Goal: Task Accomplishment & Management: Manage account settings

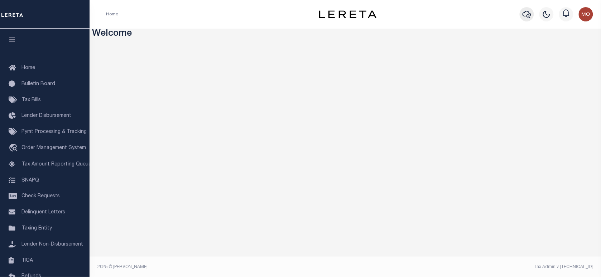
click at [524, 15] on icon "button" at bounding box center [526, 14] width 9 height 9
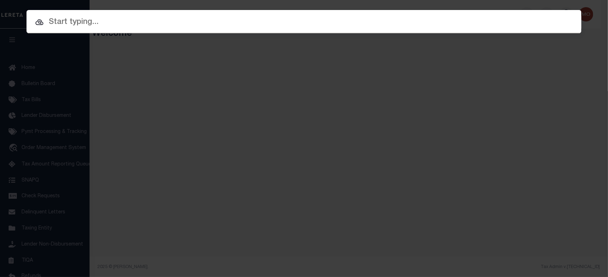
click at [145, 23] on input "text" at bounding box center [303, 22] width 555 height 13
paste input "40002423"
type input "40002423"
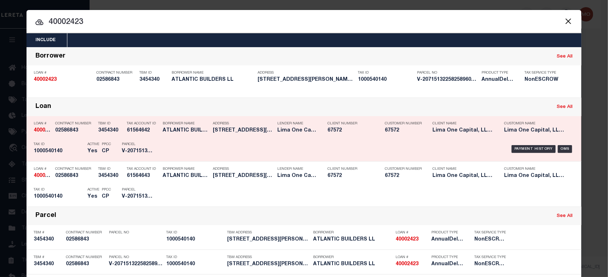
click at [78, 149] on h5 "1000540140" at bounding box center [59, 152] width 50 height 6
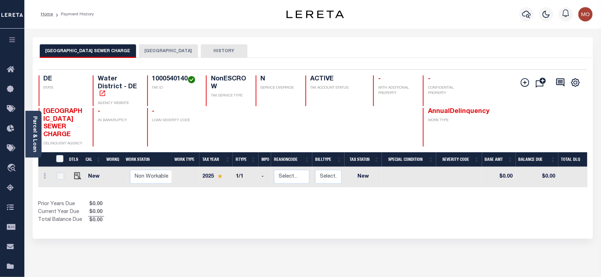
click at [170, 52] on button "NEW CASTLE COUNTY" at bounding box center [168, 51] width 59 height 14
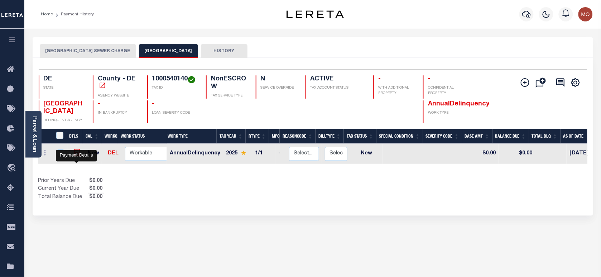
click at [77, 156] on img "" at bounding box center [77, 152] width 7 height 7
checkbox input "true"
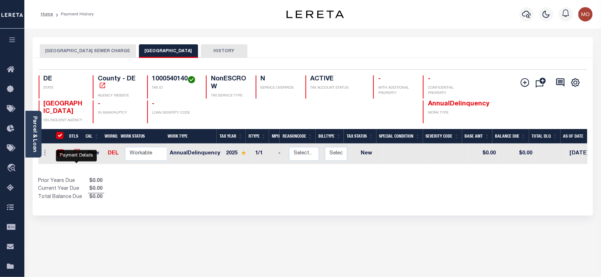
checkbox input "true"
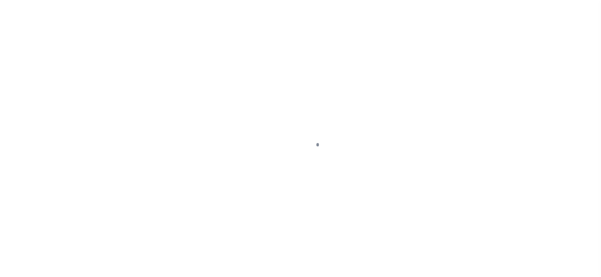
checkbox input "false"
type input "07/15/2025"
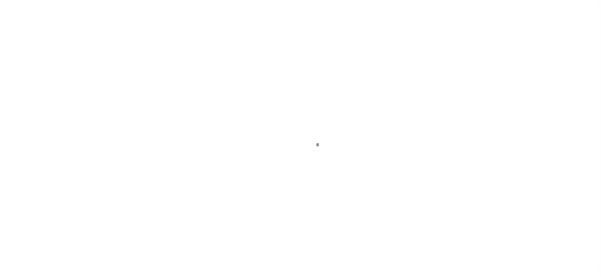
select select "NW2"
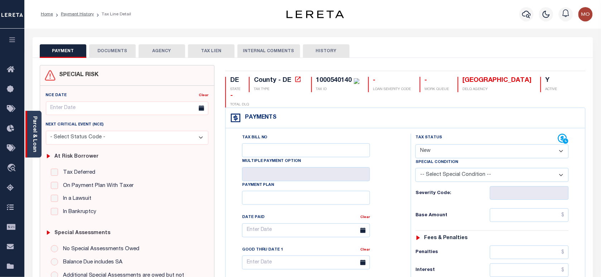
click at [34, 132] on link "Parcel & Loan" at bounding box center [34, 134] width 5 height 36
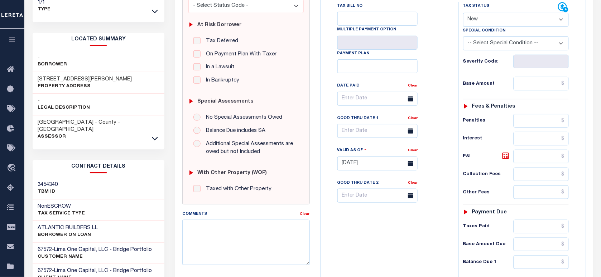
scroll to position [134, 0]
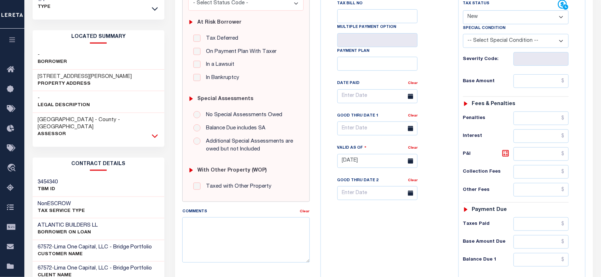
click at [156, 135] on icon at bounding box center [155, 137] width 6 height 4
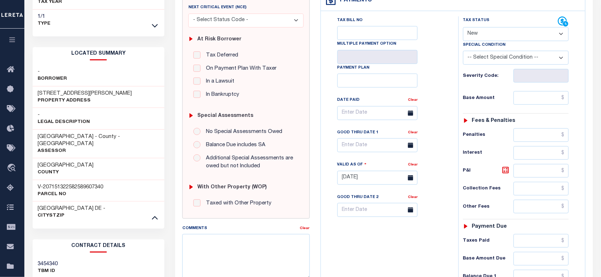
scroll to position [89, 0]
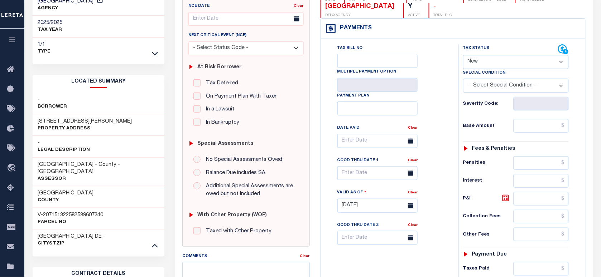
click at [166, 120] on div "Tax Bill Details 1000540140 TAX ID" at bounding box center [98, 211] width 143 height 527
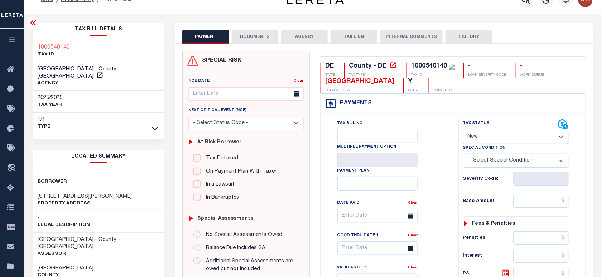
scroll to position [0, 0]
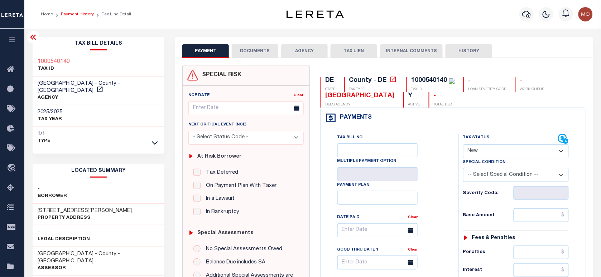
click at [83, 15] on link "Payment History" at bounding box center [77, 14] width 33 height 4
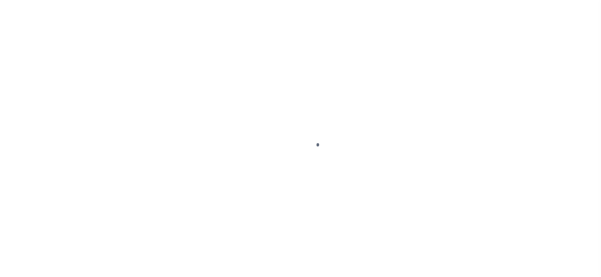
select select "NW2"
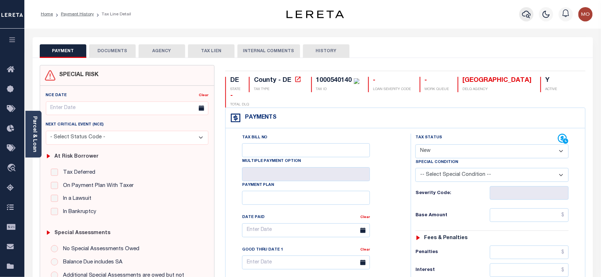
click at [523, 16] on icon "button" at bounding box center [526, 15] width 9 height 8
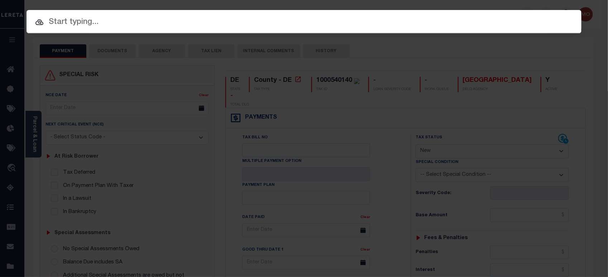
click at [85, 24] on input "text" at bounding box center [303, 22] width 555 height 13
paste input "40001755"
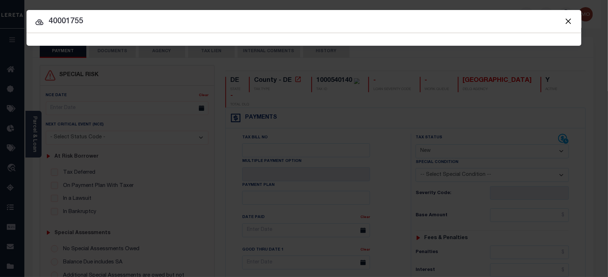
type input "40001755"
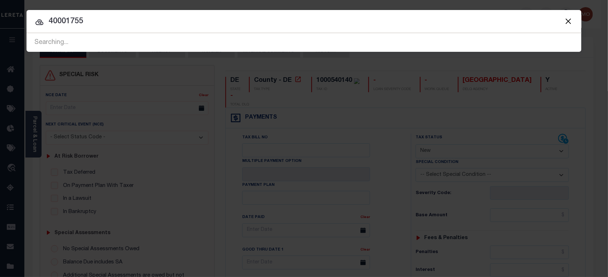
click at [96, 23] on input "40001755" at bounding box center [303, 21] width 555 height 13
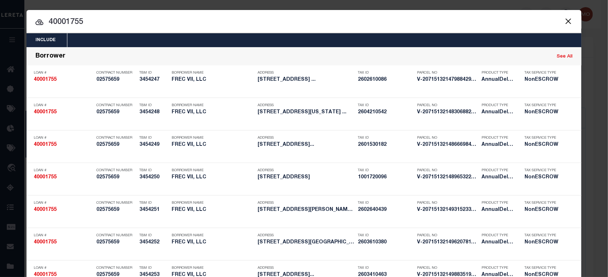
click at [99, 16] on input "40001755" at bounding box center [303, 22] width 555 height 13
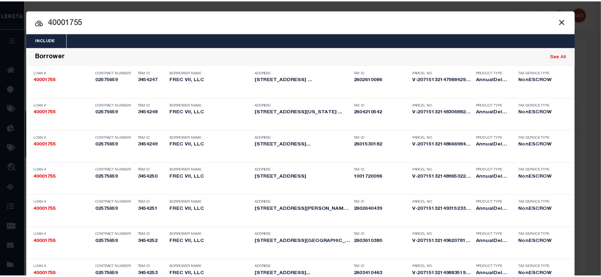
scroll to position [1184, 0]
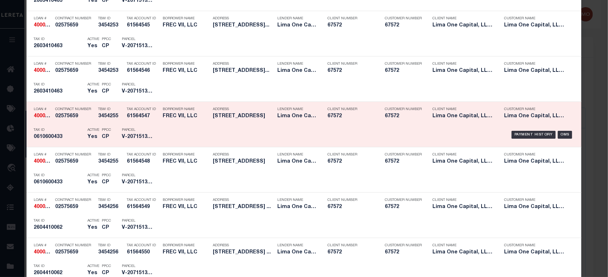
click at [104, 136] on h5 "CP" at bounding box center [106, 137] width 9 height 6
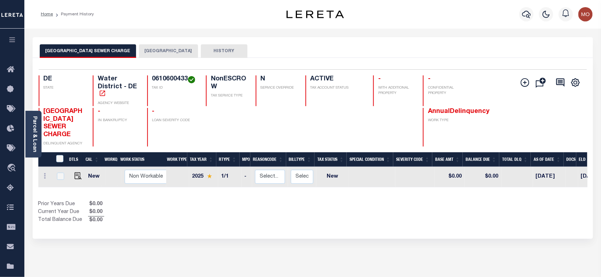
click at [154, 49] on button "[GEOGRAPHIC_DATA]" at bounding box center [168, 51] width 59 height 14
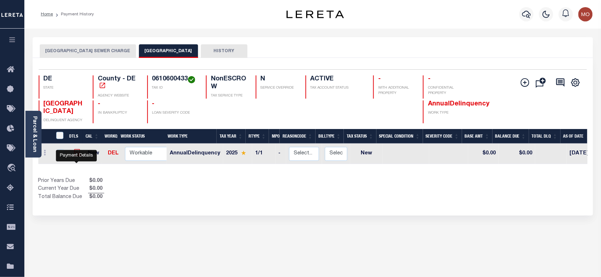
click at [76, 156] on img "" at bounding box center [77, 152] width 7 height 7
checkbox input "true"
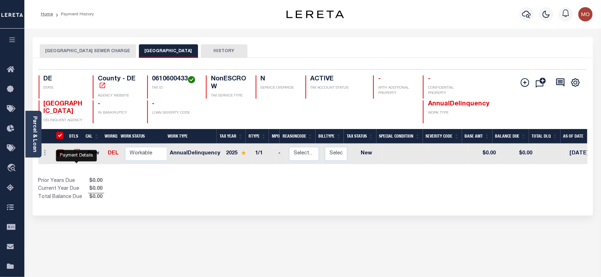
checkbox input "true"
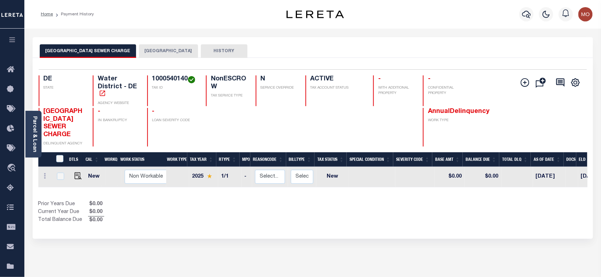
click at [170, 50] on button "[GEOGRAPHIC_DATA]" at bounding box center [168, 51] width 59 height 14
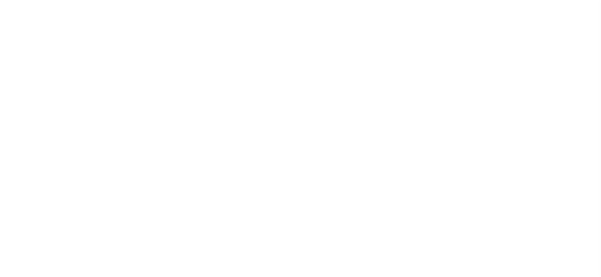
select select "NW2"
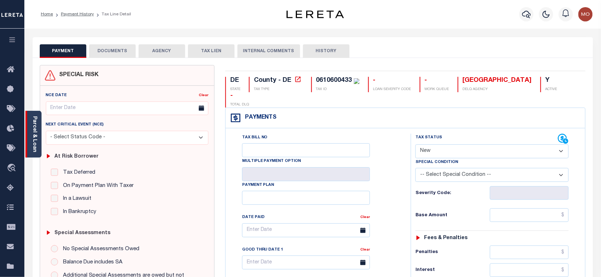
click at [38, 135] on div "Parcel & Loan" at bounding box center [33, 134] width 16 height 47
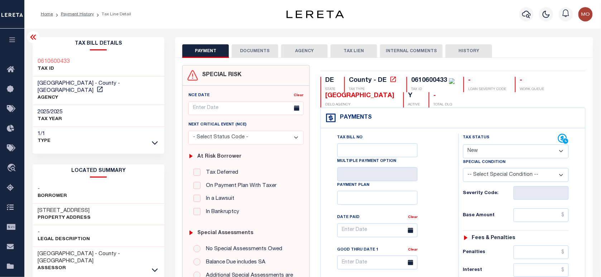
click at [524, 12] on icon "button" at bounding box center [526, 14] width 9 height 9
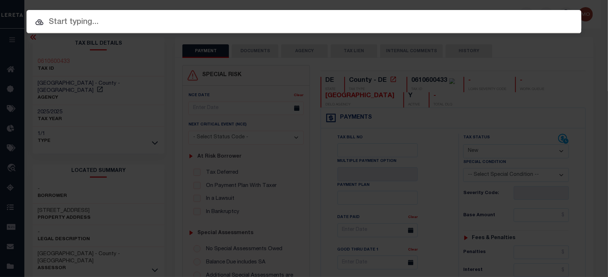
paste input "993242424"
click at [130, 20] on input "text" at bounding box center [303, 22] width 555 height 13
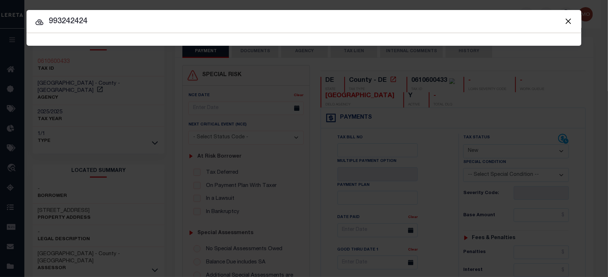
type input "993242424"
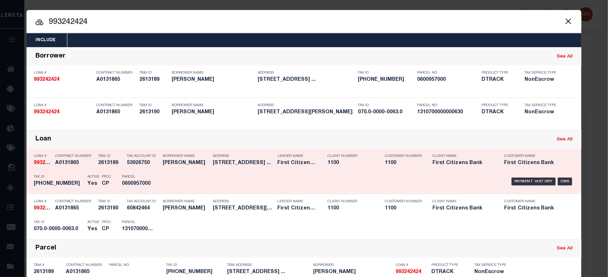
click at [82, 179] on div "Active Yes" at bounding box center [89, 181] width 14 height 21
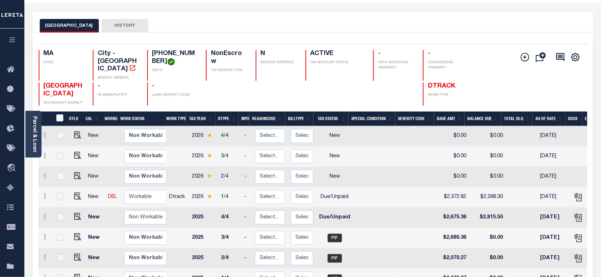
scroll to position [45, 0]
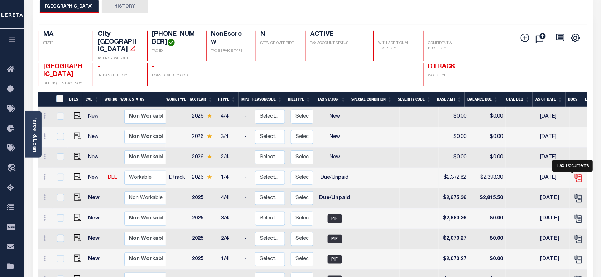
click at [573, 174] on icon "" at bounding box center [577, 178] width 9 height 9
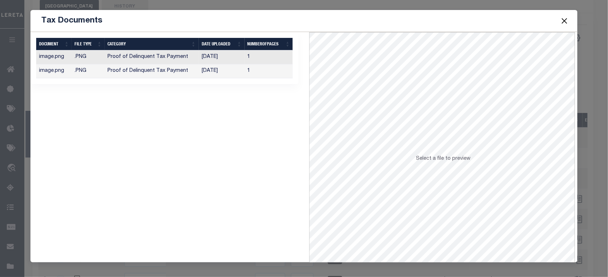
click at [173, 72] on td "Proof of Delinquent Tax Payment" at bounding box center [152, 71] width 94 height 14
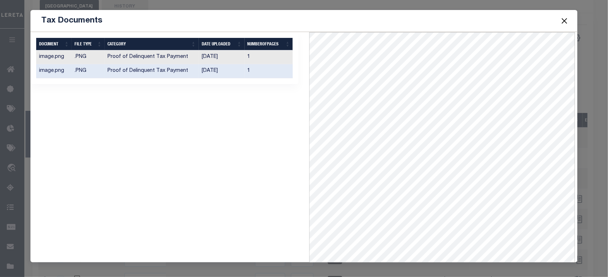
click at [562, 20] on button "Close" at bounding box center [563, 20] width 9 height 9
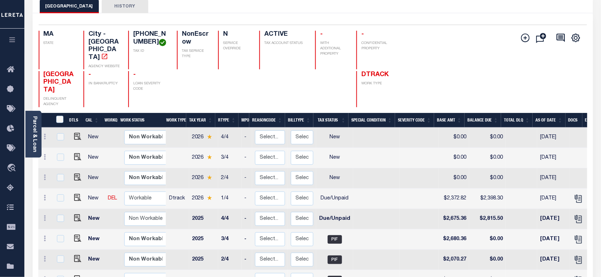
click at [441, 33] on div "Add Installment Line Bad Parcel Fees" at bounding box center [450, 69] width 274 height 77
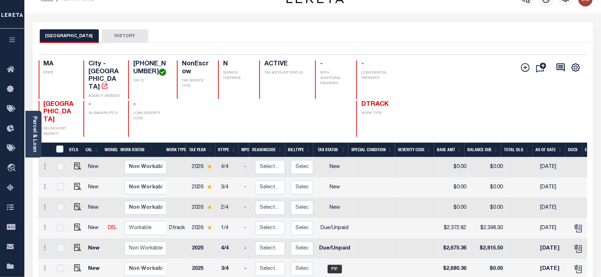
scroll to position [0, 0]
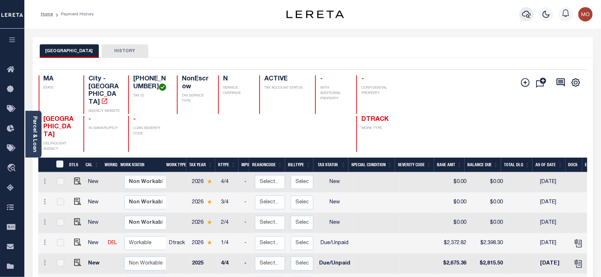
click at [526, 11] on icon "button" at bounding box center [526, 15] width 9 height 8
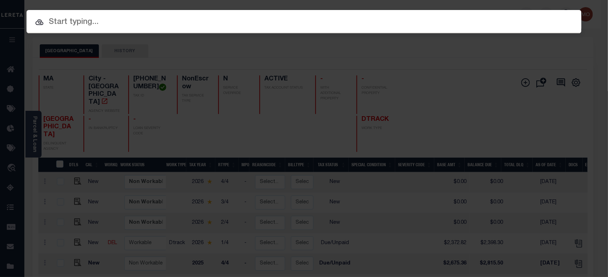
paste input "1000071725"
click at [110, 18] on input "text" at bounding box center [303, 22] width 555 height 13
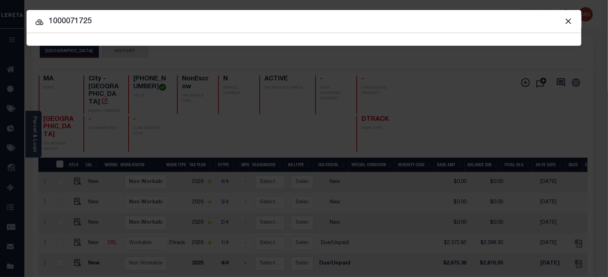
type input "1000071725"
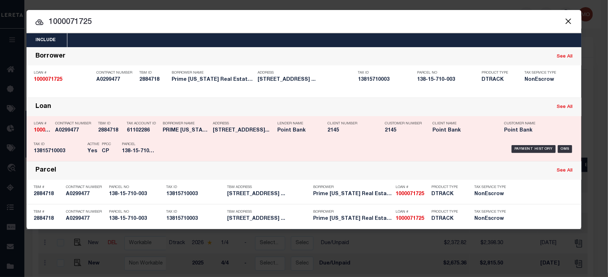
click at [113, 136] on div "TBM ID 2884718" at bounding box center [110, 128] width 25 height 21
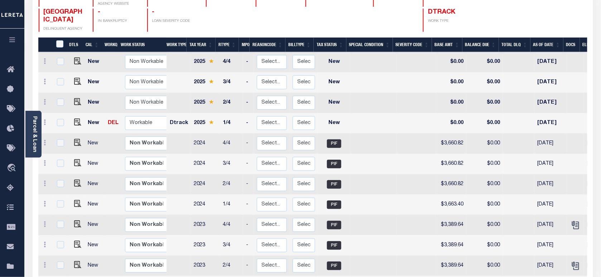
scroll to position [13, 0]
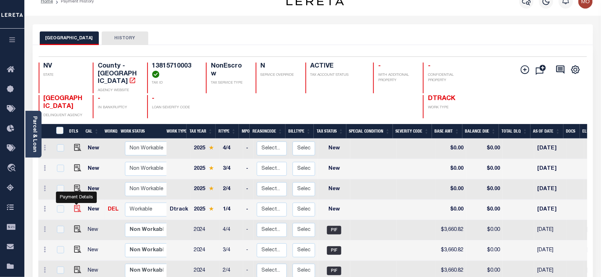
click at [74, 205] on img "" at bounding box center [77, 208] width 7 height 7
checkbox input "true"
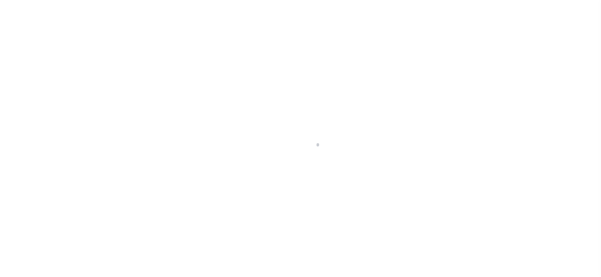
checkbox input "false"
type input "[DATE]"
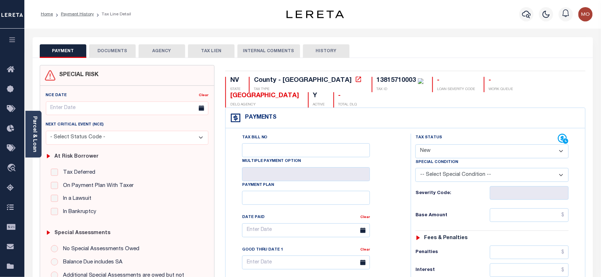
click at [377, 78] on div "13815710003" at bounding box center [396, 80] width 39 height 6
copy div "13815710003"
click at [35, 137] on link "Parcel & Loan" at bounding box center [34, 134] width 5 height 36
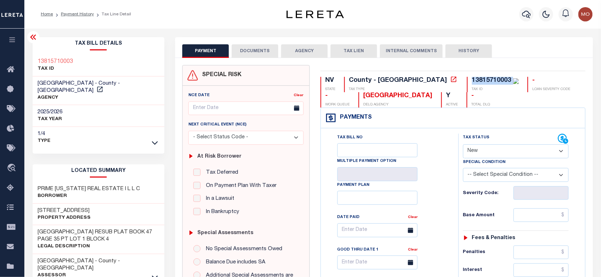
scroll to position [89, 0]
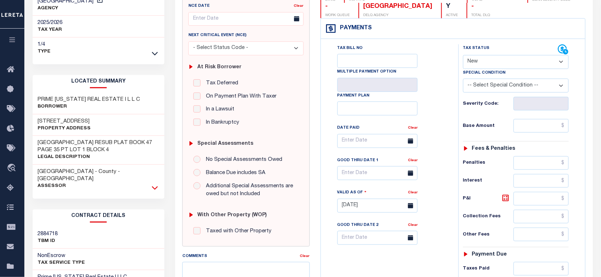
click at [155, 187] on icon at bounding box center [155, 189] width 6 height 4
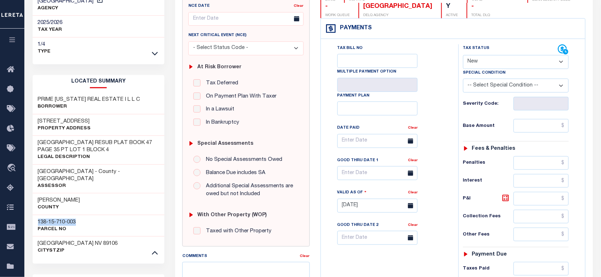
drag, startPoint x: 78, startPoint y: 209, endPoint x: 33, endPoint y: 207, distance: 44.5
click at [33, 215] on div "138-15-710-003 Parcel No" at bounding box center [99, 226] width 132 height 22
copy h3 "138-15-710-003"
click at [489, 65] on select "- Select Status Code - Open Due/Unpaid Paid Incomplete No Tax Due Internal Refu…" at bounding box center [516, 62] width 106 height 14
select select "PYD"
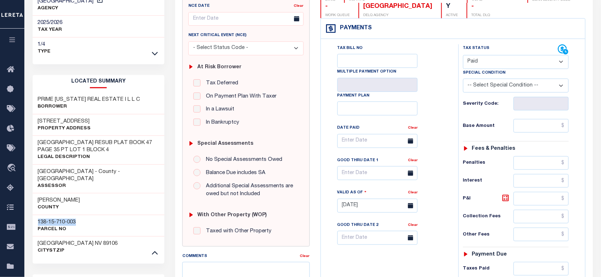
click at [463, 56] on select "- Select Status Code - Open Due/Unpaid Paid Incomplete No Tax Due Internal Refu…" at bounding box center [516, 62] width 106 height 14
type input "[DATE]"
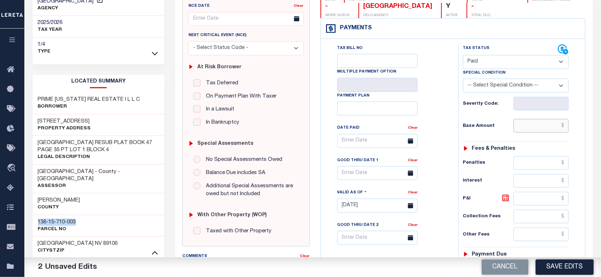
drag, startPoint x: 534, startPoint y: 129, endPoint x: 515, endPoint y: 131, distance: 19.8
click at [534, 129] on input "text" at bounding box center [540, 126] width 55 height 14
paste input "3,953.68"
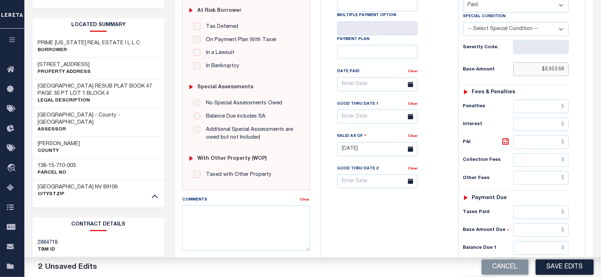
scroll to position [224, 0]
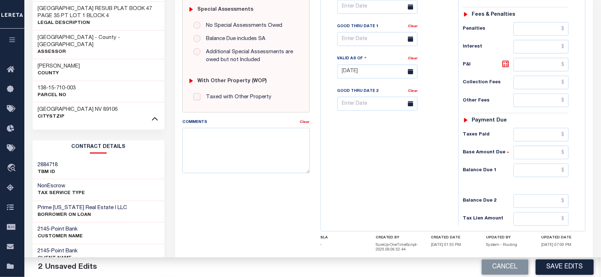
type input "$3,953.68"
click at [526, 171] on input "text" at bounding box center [540, 171] width 55 height 14
type input "$0.00"
click at [388, 147] on div "Tax Bill No Multiple Payment Option Payment Plan Clear" at bounding box center [388, 68] width 130 height 316
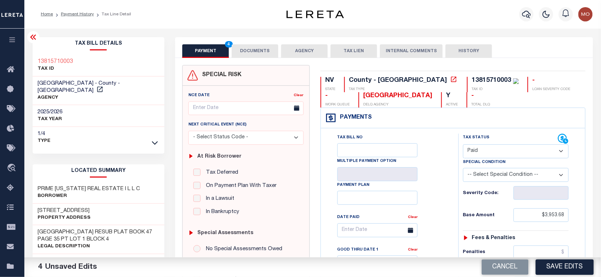
click at [261, 49] on button "DOCUMENTS" at bounding box center [255, 51] width 47 height 14
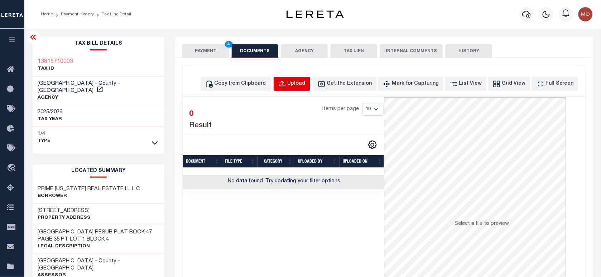
click at [302, 84] on div "Upload" at bounding box center [296, 84] width 18 height 8
select select "POP"
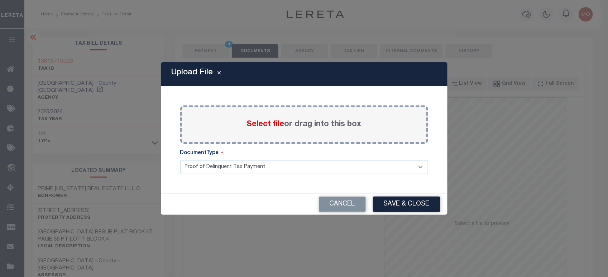
click at [257, 122] on span "Select file" at bounding box center [266, 125] width 38 height 8
click at [0, 0] on input "Select file or drag into this box" at bounding box center [0, 0] width 0 height 0
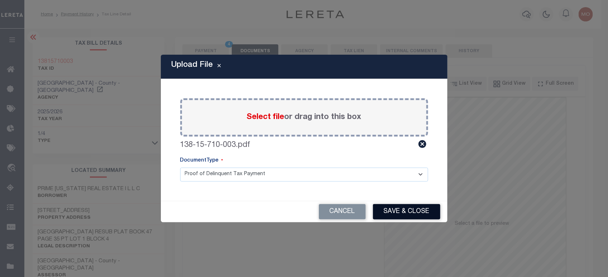
click at [391, 215] on button "Save & Close" at bounding box center [406, 211] width 67 height 15
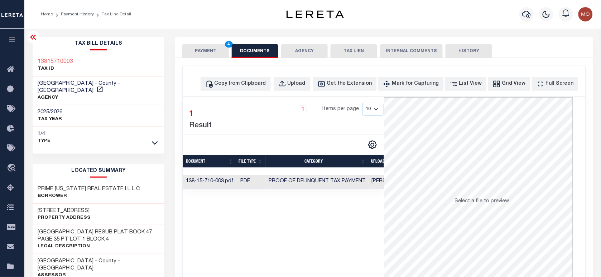
click at [205, 53] on button "PAYMENT 4" at bounding box center [205, 51] width 47 height 14
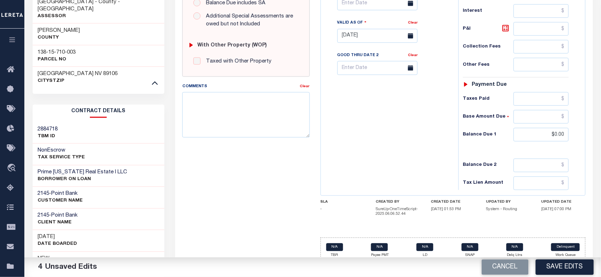
scroll to position [280, 0]
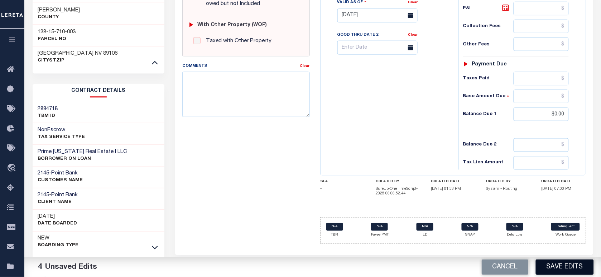
click at [559, 265] on button "Save Edits" at bounding box center [565, 267] width 58 height 15
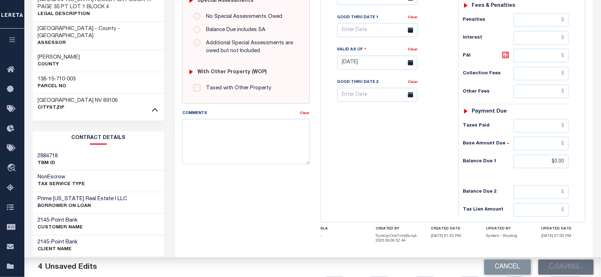
scroll to position [190, 0]
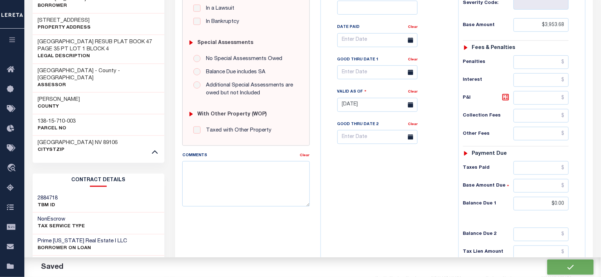
checkbox input "false"
type input "$3,953.68"
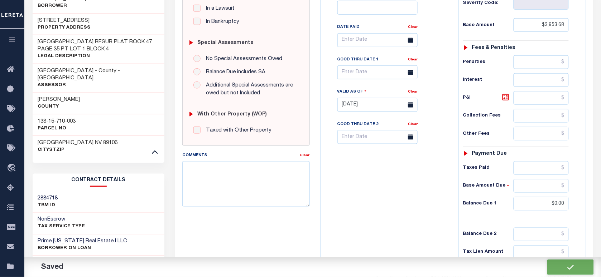
type input "$0"
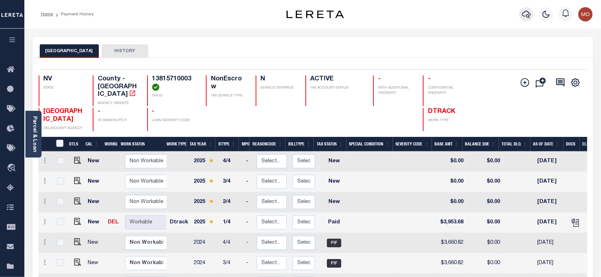
click at [527, 12] on icon "button" at bounding box center [526, 14] width 9 height 9
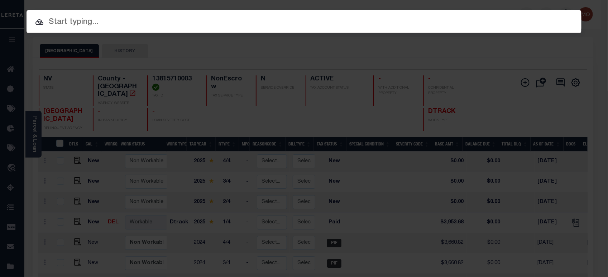
click at [119, 20] on input "text" at bounding box center [303, 22] width 555 height 13
paste input "4054387007"
type input "4054387007"
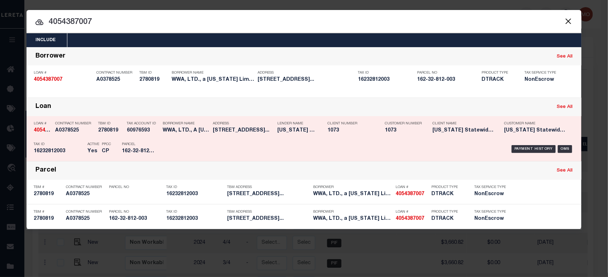
click at [165, 138] on div "Borrower Name WWA, LTD., A NEVADA LIMITED LIA..." at bounding box center [186, 128] width 47 height 21
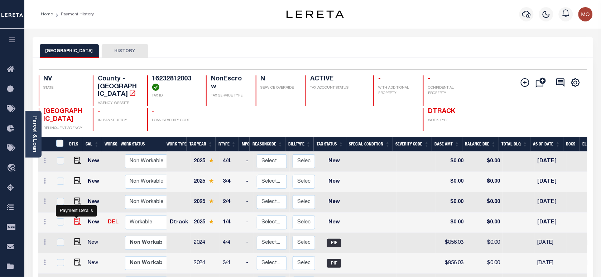
click at [76, 218] on img "" at bounding box center [77, 221] width 7 height 7
checkbox input "true"
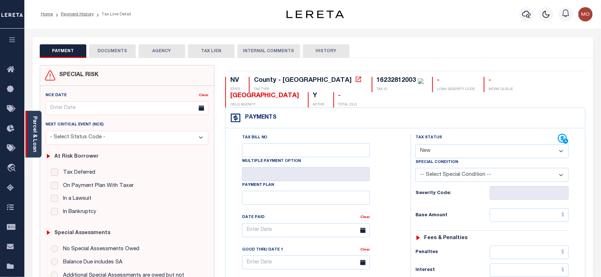
click at [38, 141] on div "Parcel & Loan" at bounding box center [33, 134] width 16 height 47
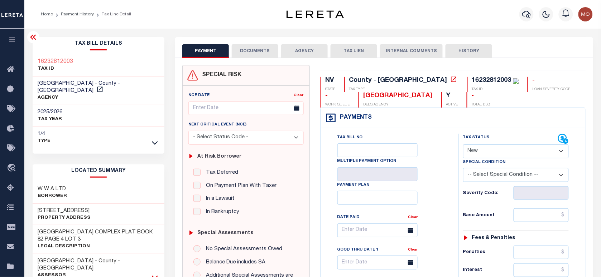
click at [155, 274] on icon at bounding box center [155, 278] width 6 height 8
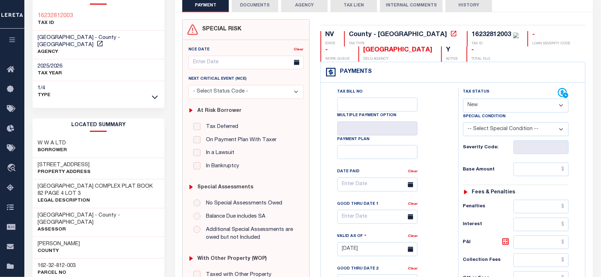
scroll to position [89, 0]
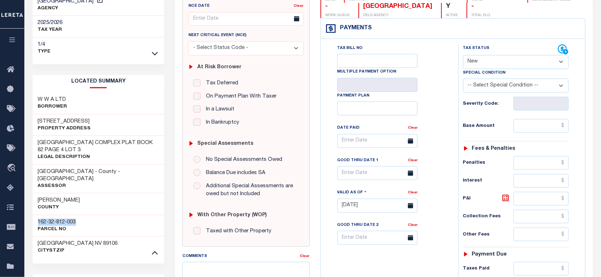
drag, startPoint x: 77, startPoint y: 205, endPoint x: 36, endPoint y: 204, distance: 41.2
click at [36, 215] on div "162-32-812-003 Parcel No" at bounding box center [99, 226] width 132 height 22
copy h3 "162-32-812-003"
click at [489, 63] on select "- Select Status Code - Open Due/Unpaid Paid Incomplete No Tax Due Internal Refu…" at bounding box center [516, 62] width 106 height 14
select select "PYD"
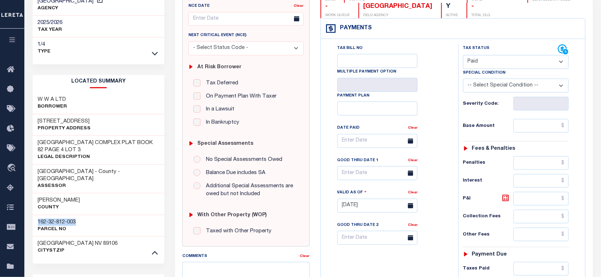
click at [463, 56] on select "- Select Status Code - Open Due/Unpaid Paid Incomplete No Tax Due Internal Refu…" at bounding box center [516, 62] width 106 height 14
type input "[DATE]"
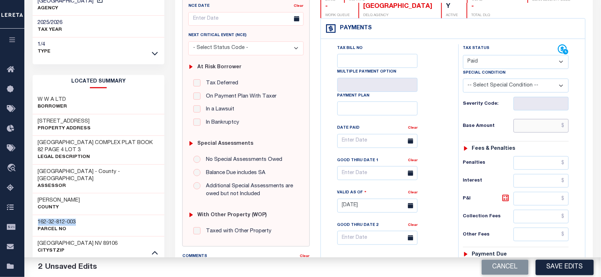
click at [530, 133] on input "text" at bounding box center [540, 126] width 55 height 14
paste input "924.51"
type input "$924.51"
click at [453, 134] on div "Tax Status Status" at bounding box center [518, 202] width 130 height 316
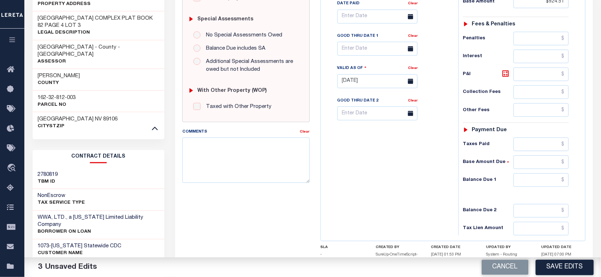
scroll to position [280, 0]
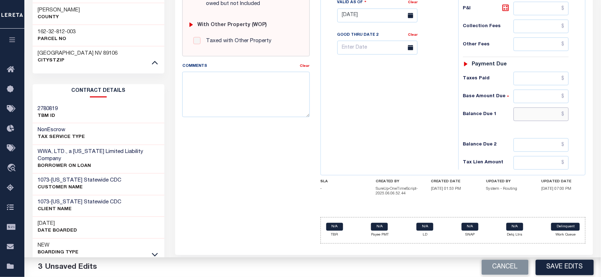
click at [533, 119] on input "text" at bounding box center [540, 115] width 55 height 14
click at [344, 126] on div "Tax Bill No Multiple Payment Option Payment Plan Clear" at bounding box center [388, 12] width 130 height 316
click at [518, 121] on input "text" at bounding box center [540, 115] width 55 height 14
type input "$0.00"
click at [362, 135] on div "Tax Bill No Multiple Payment Option Payment Plan Clear" at bounding box center [388, 12] width 130 height 316
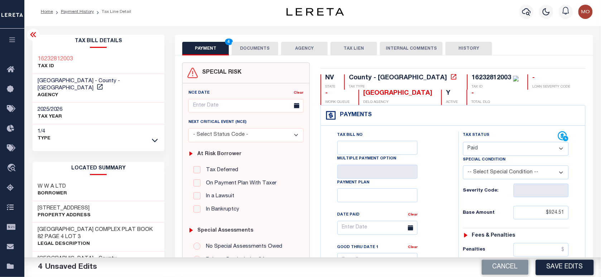
scroll to position [0, 0]
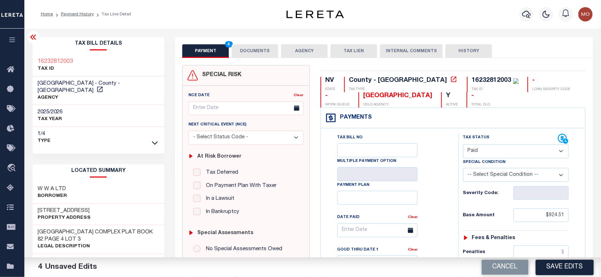
click at [249, 49] on button "DOCUMENTS" at bounding box center [255, 51] width 47 height 14
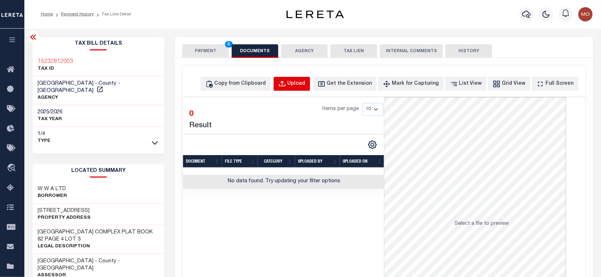
click at [303, 86] on div "Upload" at bounding box center [296, 84] width 18 height 8
select select "POP"
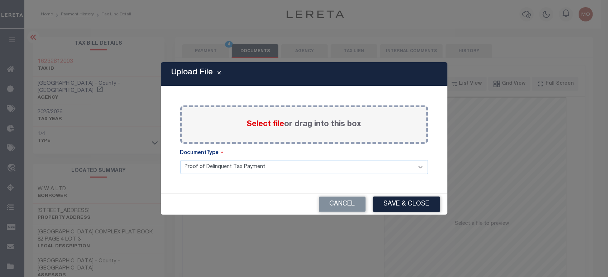
click at [257, 122] on span "Select file" at bounding box center [266, 125] width 38 height 8
click at [0, 0] on input "Select file or drag into this box" at bounding box center [0, 0] width 0 height 0
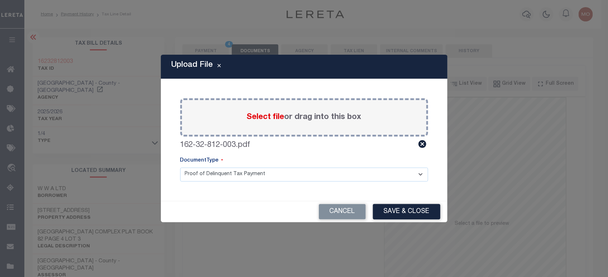
drag, startPoint x: 403, startPoint y: 215, endPoint x: 402, endPoint y: 225, distance: 10.0
click at [403, 214] on button "Save & Close" at bounding box center [406, 211] width 67 height 15
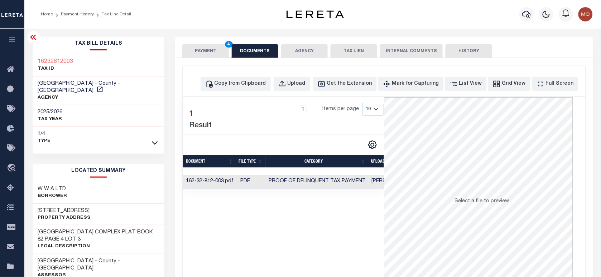
click at [198, 49] on button "PAYMENT 4" at bounding box center [205, 51] width 47 height 14
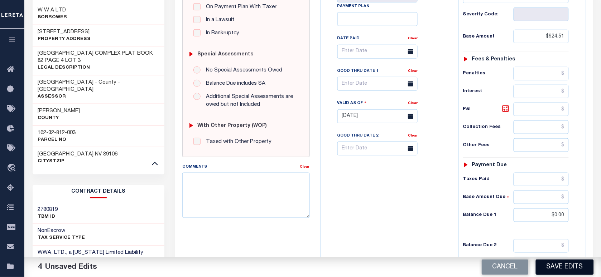
click at [555, 267] on button "Save Edits" at bounding box center [565, 267] width 58 height 15
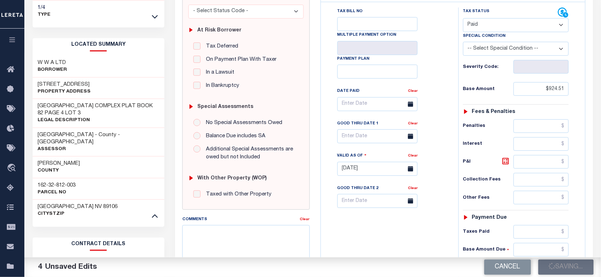
scroll to position [89, 0]
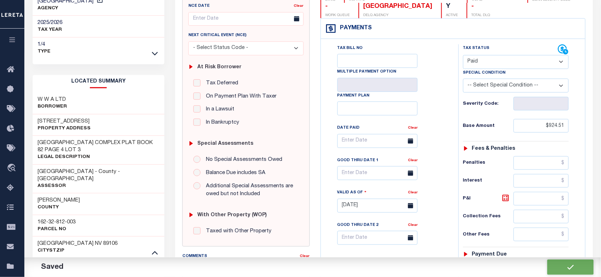
checkbox input "false"
type input "$924.51"
type input "$0"
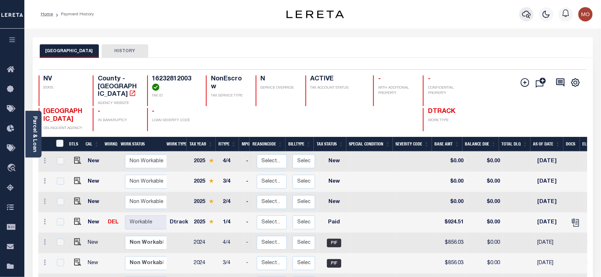
click at [523, 13] on icon "button" at bounding box center [526, 14] width 9 height 9
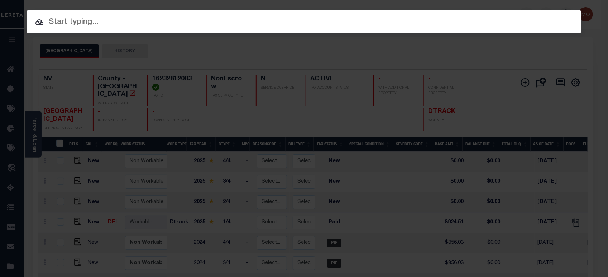
click at [72, 23] on input "text" at bounding box center [303, 22] width 555 height 13
paste input "7427188402"
type input "7427188402"
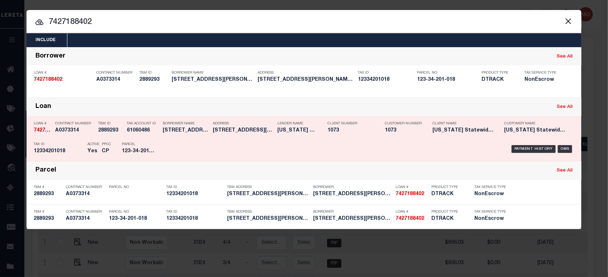
click at [154, 153] on h5 "123-34-201-018" at bounding box center [138, 152] width 32 height 6
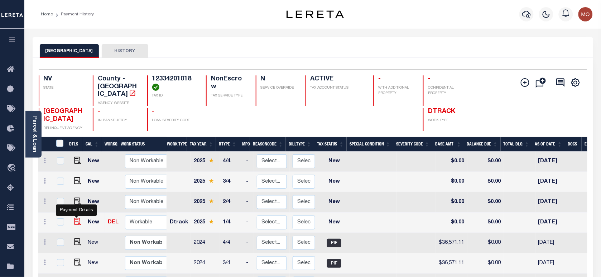
click at [74, 218] on img "" at bounding box center [77, 221] width 7 height 7
checkbox input "true"
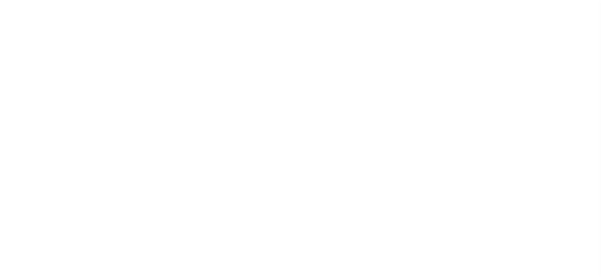
select select "NW2"
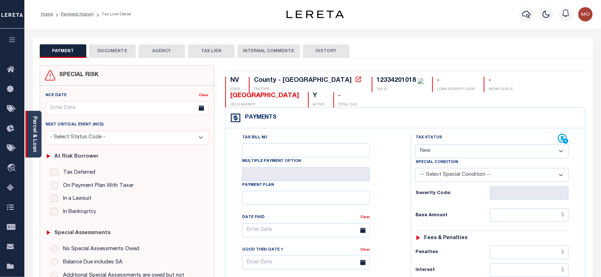
click at [40, 125] on div "Parcel & Loan" at bounding box center [33, 134] width 16 height 47
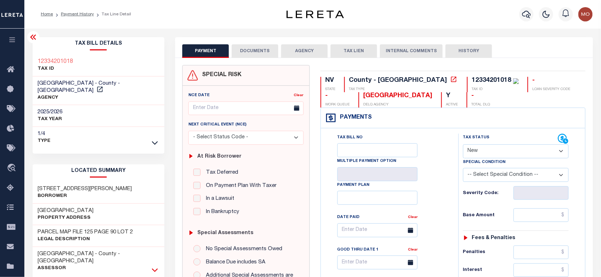
click at [153, 269] on icon at bounding box center [155, 271] width 6 height 4
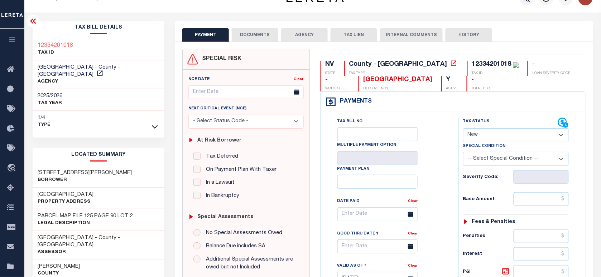
scroll to position [45, 0]
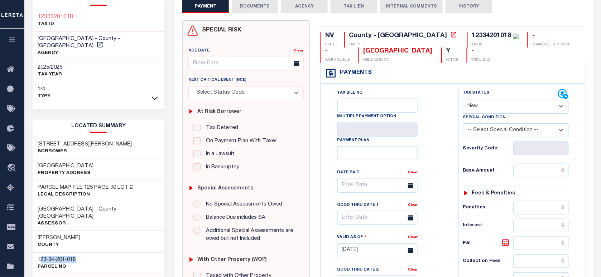
drag, startPoint x: 81, startPoint y: 246, endPoint x: 39, endPoint y: 244, distance: 41.9
click at [39, 253] on div "123-34-201-018 Parcel No" at bounding box center [99, 264] width 132 height 22
copy h3 "123-34-201-018"
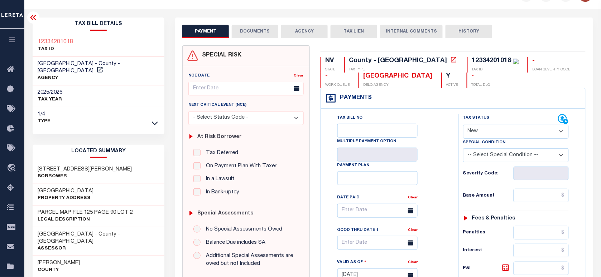
scroll to position [0, 0]
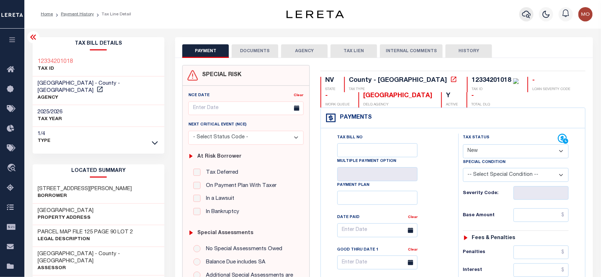
click at [523, 15] on icon "button" at bounding box center [526, 14] width 9 height 9
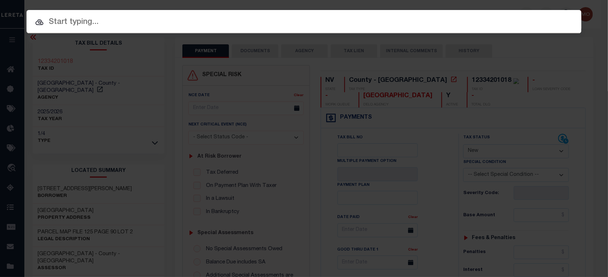
click at [86, 23] on input "text" at bounding box center [303, 22] width 555 height 13
paste input "7035438"
type input "7035438"
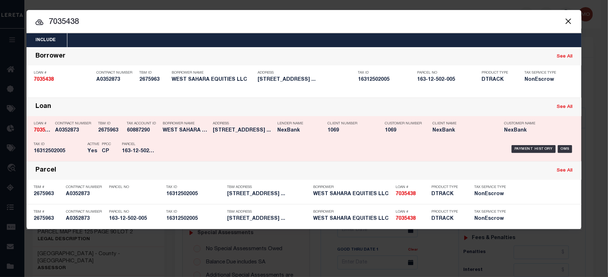
click at [74, 151] on h5 "16312502005" at bounding box center [59, 152] width 50 height 6
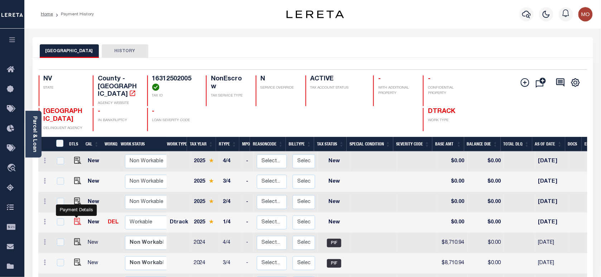
click at [76, 218] on img "" at bounding box center [77, 221] width 7 height 7
checkbox input "true"
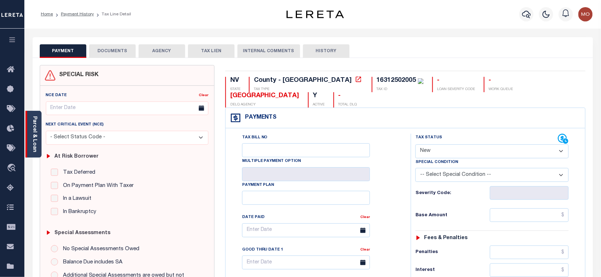
click at [32, 134] on link "Parcel & Loan" at bounding box center [34, 134] width 5 height 36
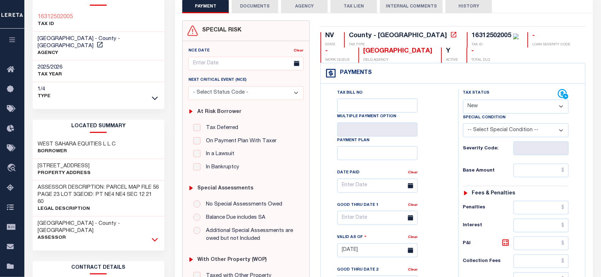
click at [154, 236] on icon at bounding box center [155, 240] width 6 height 8
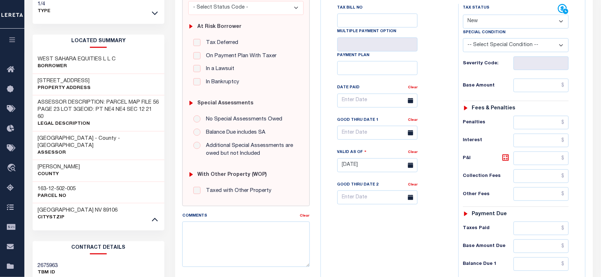
scroll to position [134, 0]
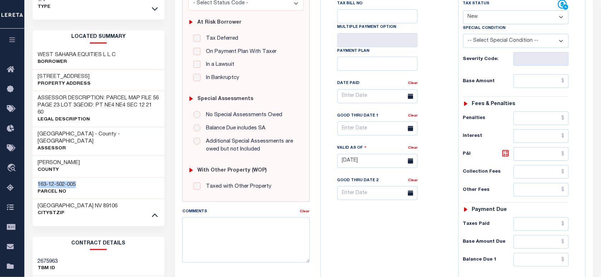
drag, startPoint x: 80, startPoint y: 169, endPoint x: 33, endPoint y: 170, distance: 46.6
click at [33, 178] on div "163-12-502-005 Parcel No" at bounding box center [99, 189] width 132 height 22
copy h3 "163-12-502-005"
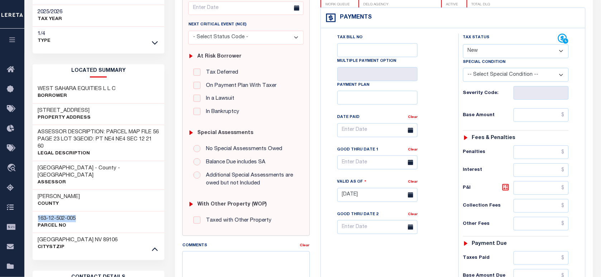
scroll to position [45, 0]
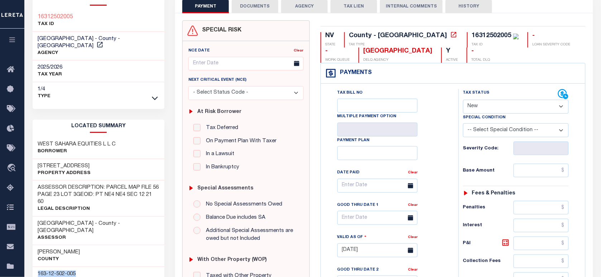
drag, startPoint x: 487, startPoint y: 110, endPoint x: 489, endPoint y: 116, distance: 7.2
click at [487, 110] on select "- Select Status Code - Open Due/Unpaid Paid Incomplete No Tax Due Internal Refu…" at bounding box center [516, 107] width 106 height 14
select select "PYD"
click at [463, 101] on select "- Select Status Code - Open Due/Unpaid Paid Incomplete No Tax Due Internal Refu…" at bounding box center [516, 107] width 106 height 14
type input "10/08/2025"
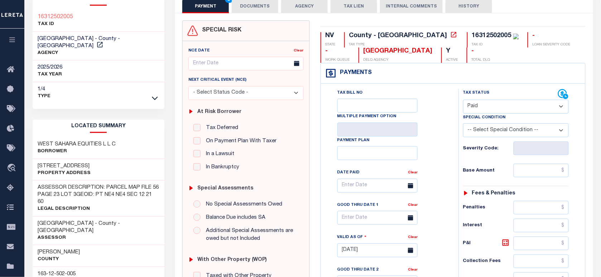
click at [449, 150] on div "Tax Bill No Multiple Payment Option Payment Plan Clear" at bounding box center [388, 247] width 130 height 316
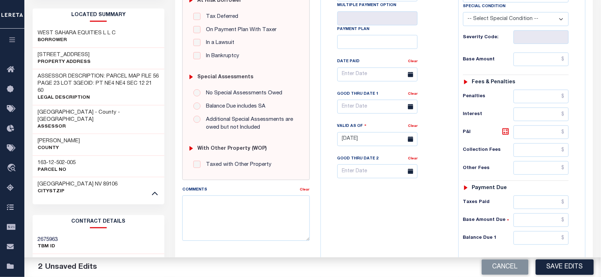
scroll to position [224, 0]
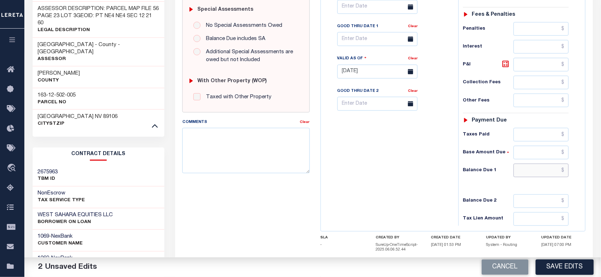
click at [527, 172] on input "text" at bounding box center [540, 171] width 55 height 14
type input "$0.00"
click at [388, 166] on div "Tax Bill No Multiple Payment Option Payment Plan Clear" at bounding box center [388, 68] width 130 height 316
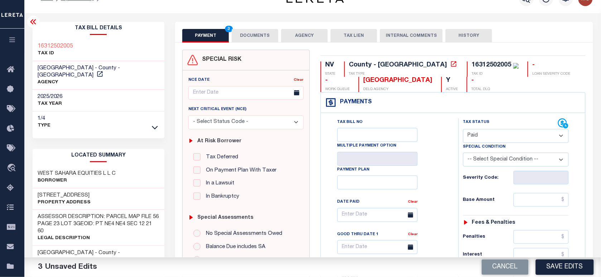
scroll to position [0, 0]
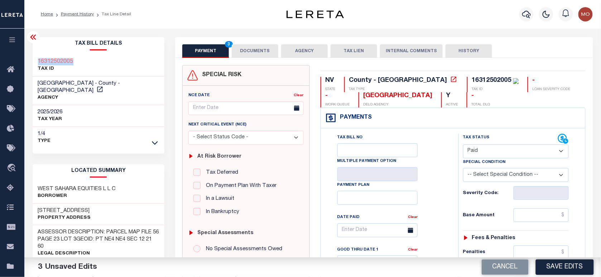
drag, startPoint x: 82, startPoint y: 56, endPoint x: 33, endPoint y: 55, distance: 49.1
click at [33, 55] on div "16312502005 TAX ID" at bounding box center [99, 66] width 132 height 22
copy h3 "16312502005"
click at [256, 52] on button "DOCUMENTS" at bounding box center [255, 51] width 47 height 14
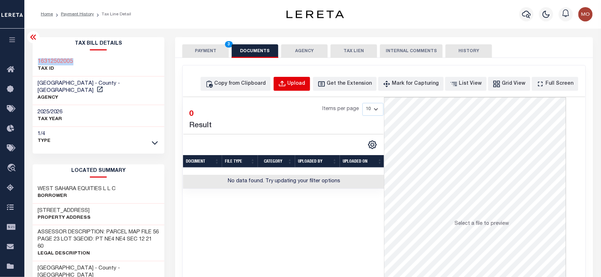
click at [305, 87] on div "Upload" at bounding box center [296, 84] width 18 height 8
select select "POP"
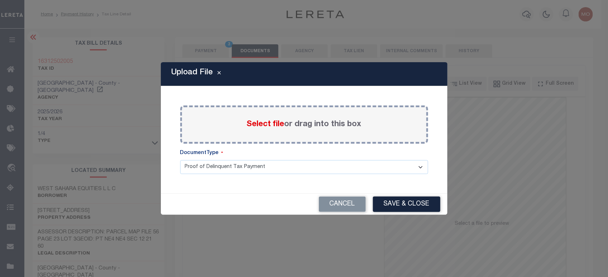
click at [265, 127] on span "Select file" at bounding box center [266, 125] width 38 height 8
click at [0, 0] on input "Select file or drag into this box" at bounding box center [0, 0] width 0 height 0
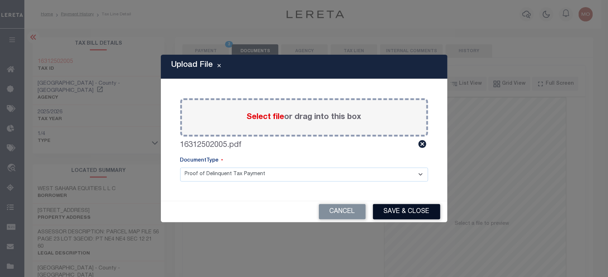
click at [397, 210] on button "Save & Close" at bounding box center [406, 211] width 67 height 15
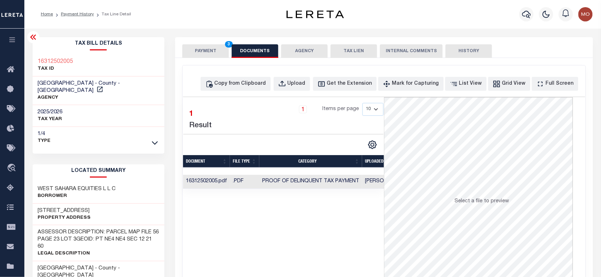
click at [209, 42] on div "PAYMENT 3 DOCUMENTS AGENCY DELINQUENT PAYEE TAX LIEN" at bounding box center [383, 47] width 417 height 21
click at [209, 47] on button "PAYMENT 3" at bounding box center [205, 51] width 47 height 14
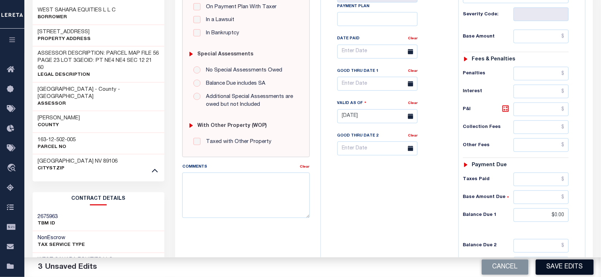
click at [564, 267] on button "Save Edits" at bounding box center [565, 267] width 58 height 15
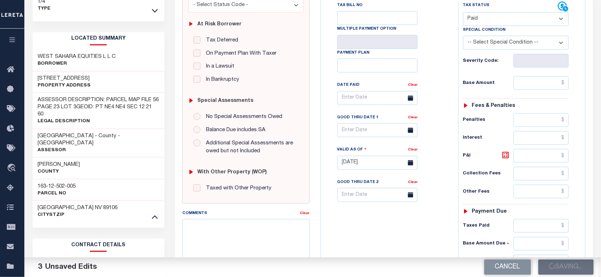
scroll to position [89, 0]
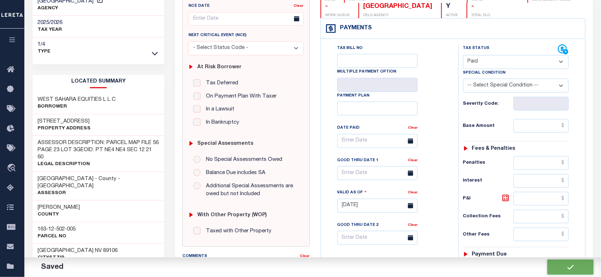
checkbox input "false"
type input "$0"
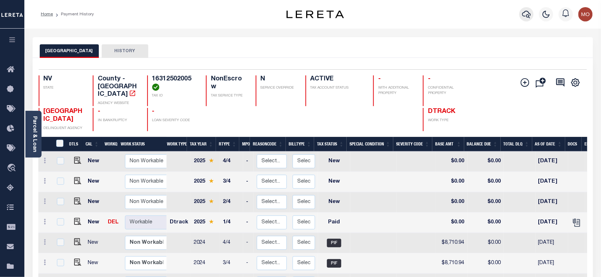
click at [531, 14] on icon "button" at bounding box center [526, 14] width 9 height 9
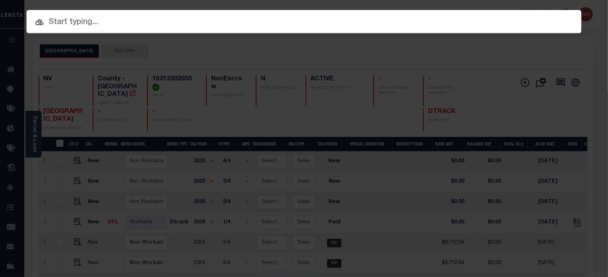
click at [112, 24] on input "text" at bounding box center [303, 22] width 555 height 13
paste input "3869897003"
type input "3869897003"
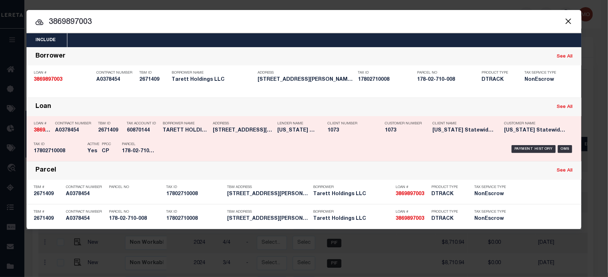
click at [76, 149] on h5 "17802710008" at bounding box center [59, 152] width 50 height 6
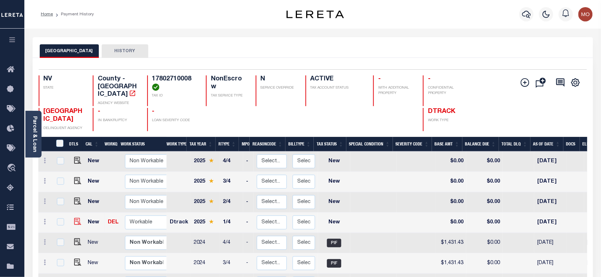
click at [79, 218] on img at bounding box center [77, 221] width 7 height 7
checkbox input "true"
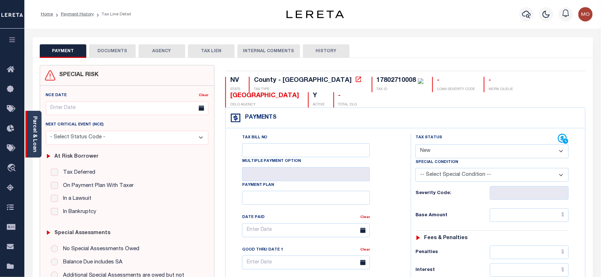
click at [31, 142] on div "Parcel & Loan" at bounding box center [33, 134] width 16 height 47
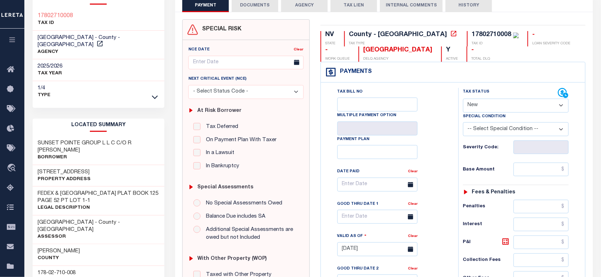
scroll to position [89, 0]
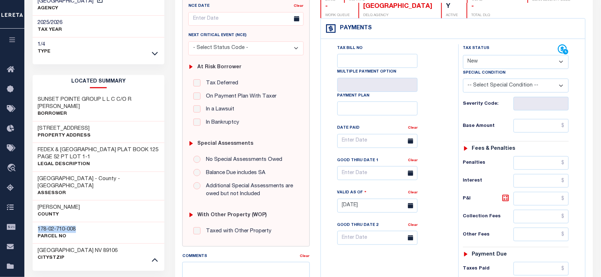
drag, startPoint x: 54, startPoint y: 203, endPoint x: 187, endPoint y: 127, distance: 153.5
click at [34, 222] on div "178-02-710-008 Parcel No" at bounding box center [99, 233] width 132 height 22
copy h3 "178-02-710-008"
drag, startPoint x: 468, startPoint y: 66, endPoint x: 488, endPoint y: 66, distance: 20.0
click at [468, 66] on select "- Select Status Code - Open Due/Unpaid Paid Incomplete No Tax Due Internal Refu…" at bounding box center [516, 62] width 106 height 14
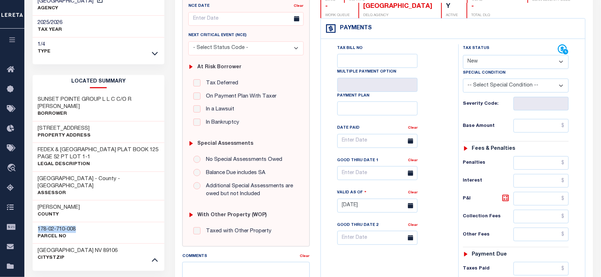
select select "PYD"
click at [463, 56] on select "- Select Status Code - Open Due/Unpaid Paid Incomplete No Tax Due Internal Refu…" at bounding box center [516, 62] width 106 height 14
type input "[DATE]"
click at [436, 106] on div "Tax Bill No Multiple Payment Option Payment Plan Clear" at bounding box center [388, 144] width 120 height 201
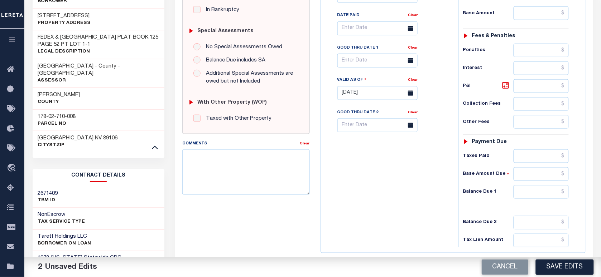
scroll to position [268, 0]
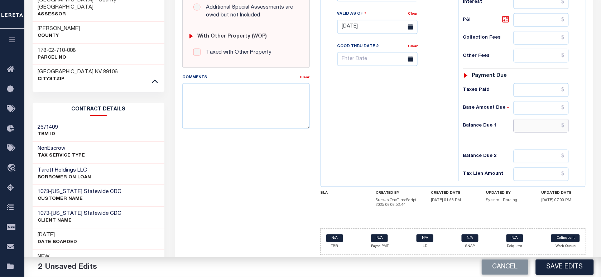
drag, startPoint x: 528, startPoint y: 127, endPoint x: 521, endPoint y: 128, distance: 7.2
click at [528, 127] on input "text" at bounding box center [540, 126] width 55 height 14
type input "$0.00"
click at [326, 130] on div "Tax Bill No Multiple Payment Option Payment Plan Clear" at bounding box center [388, 23] width 130 height 316
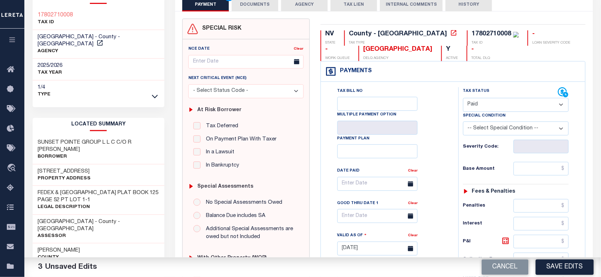
scroll to position [0, 0]
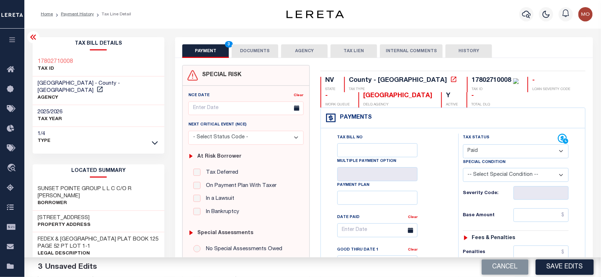
click at [245, 49] on button "DOCUMENTS" at bounding box center [255, 51] width 47 height 14
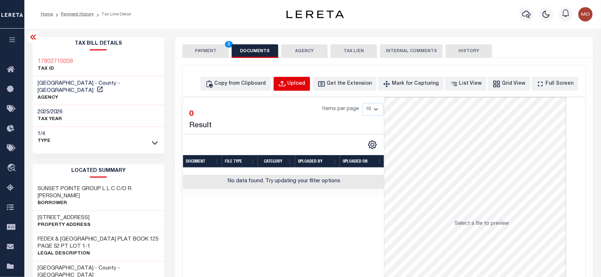
click at [300, 82] on button "Upload" at bounding box center [292, 84] width 37 height 14
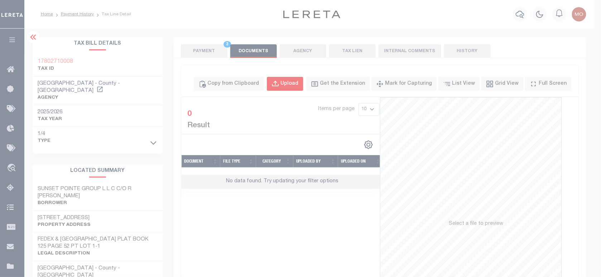
select select "POP"
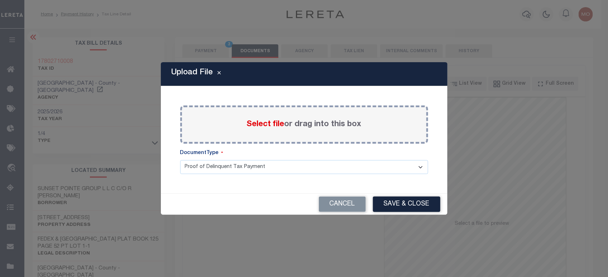
click at [256, 126] on span "Select file" at bounding box center [266, 125] width 38 height 8
click at [0, 0] on input "Select file or drag into this box" at bounding box center [0, 0] width 0 height 0
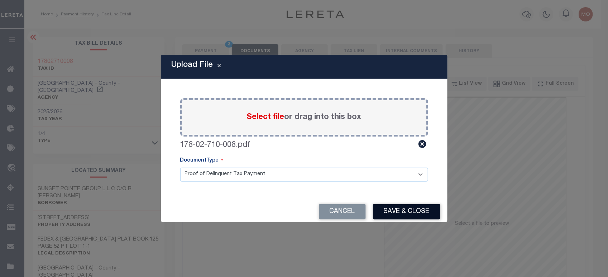
click at [398, 217] on button "Save & Close" at bounding box center [406, 211] width 67 height 15
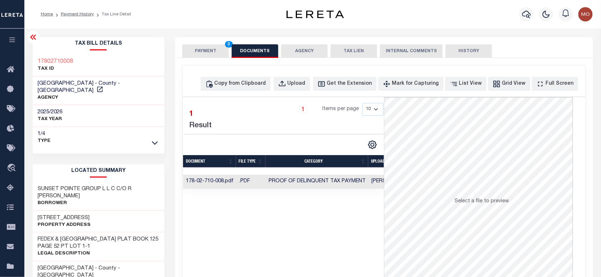
click at [211, 52] on button "PAYMENT 3" at bounding box center [205, 51] width 47 height 14
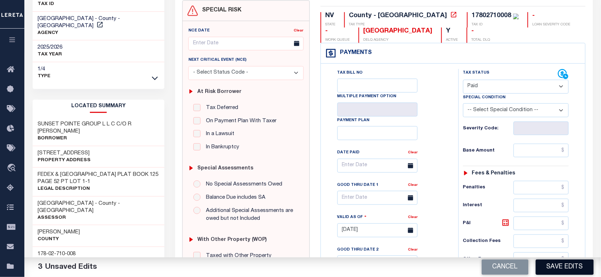
scroll to position [179, 0]
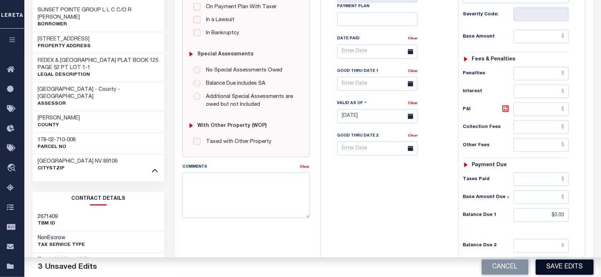
click at [558, 267] on button "Save Edits" at bounding box center [565, 267] width 58 height 15
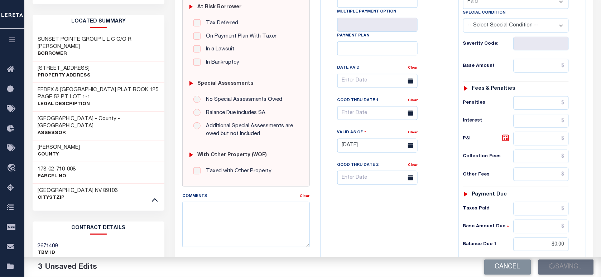
scroll to position [134, 0]
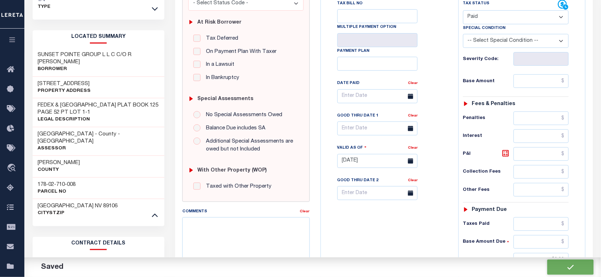
checkbox input "false"
type input "$0"
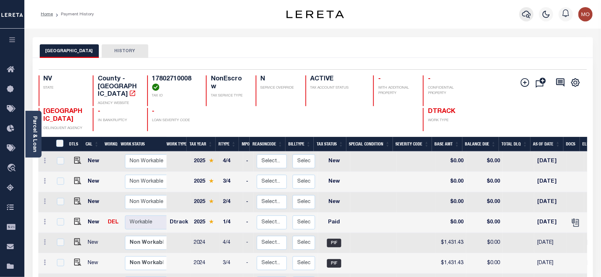
click at [527, 15] on icon "button" at bounding box center [526, 14] width 9 height 9
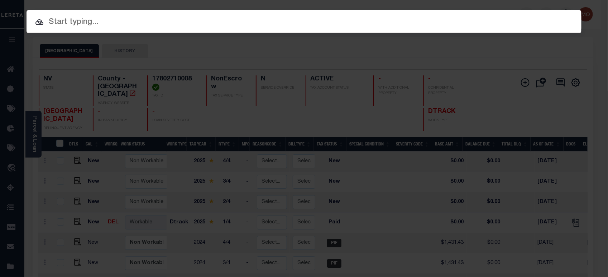
click at [102, 23] on input "text" at bounding box center [303, 22] width 555 height 13
paste input "400183100"
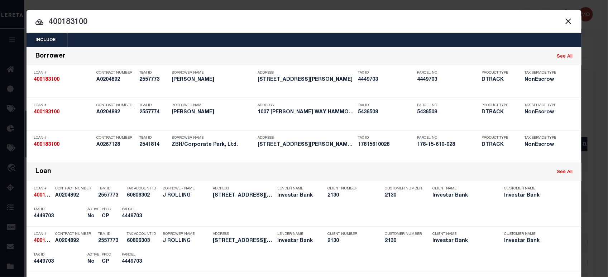
type input "400183100"
click at [115, 22] on input "400183100" at bounding box center [303, 22] width 555 height 13
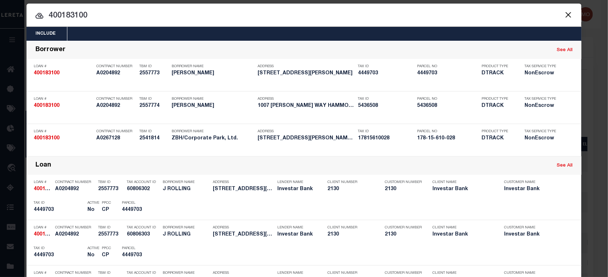
scroll to position [260, 0]
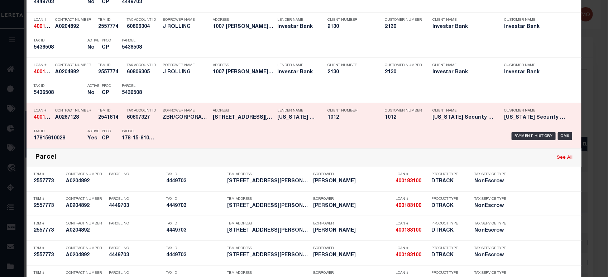
click at [58, 127] on div "Tax ID 17815610028" at bounding box center [59, 136] width 50 height 21
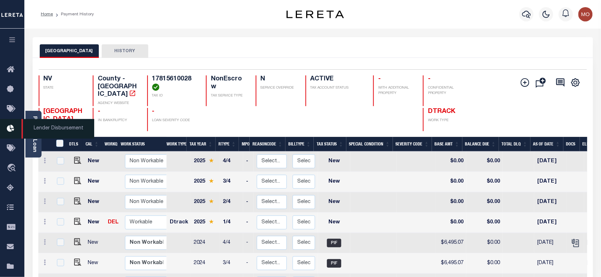
scroll to position [45, 0]
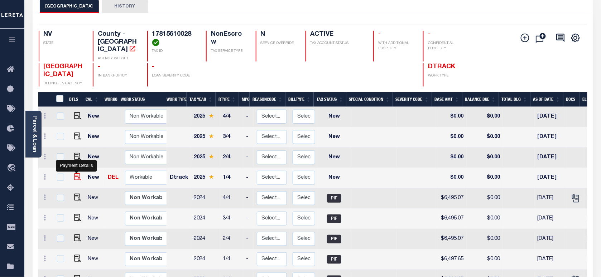
click at [77, 174] on img "" at bounding box center [77, 177] width 7 height 7
checkbox input "true"
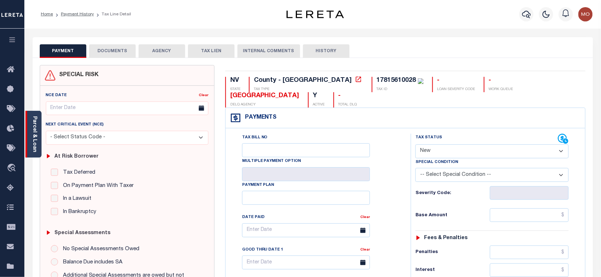
click at [35, 134] on link "Parcel & Loan" at bounding box center [34, 134] width 5 height 36
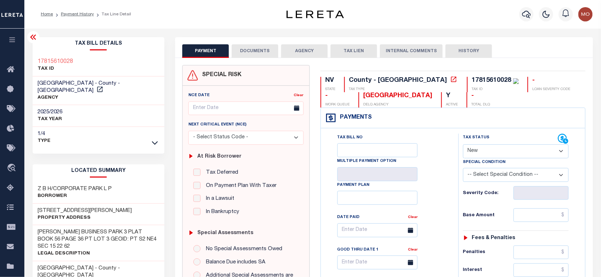
scroll to position [45, 0]
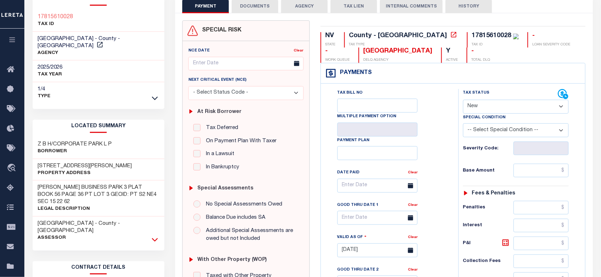
click at [153, 236] on icon at bounding box center [155, 240] width 6 height 8
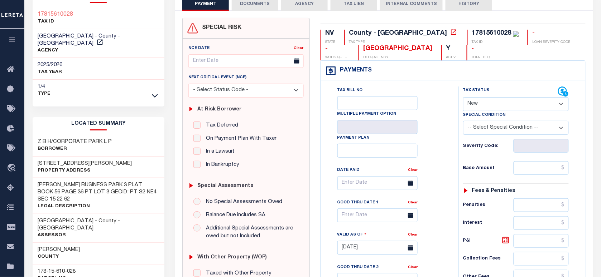
scroll to position [134, 0]
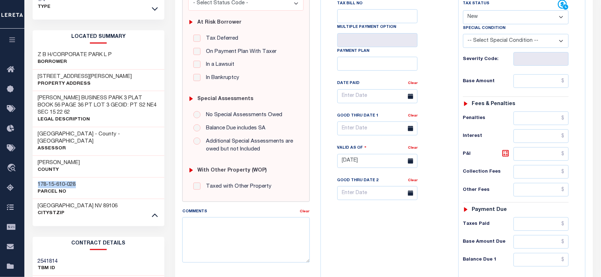
drag, startPoint x: 76, startPoint y: 169, endPoint x: 33, endPoint y: 167, distance: 43.0
click at [33, 178] on div "178-15-610-028 Parcel No" at bounding box center [99, 189] width 132 height 22
copy h3 "178-15-610-028"
click at [488, 14] on select "- Select Status Code - Open Due/Unpaid Paid Incomplete No Tax Due Internal Refu…" at bounding box center [516, 17] width 106 height 14
select select "PYD"
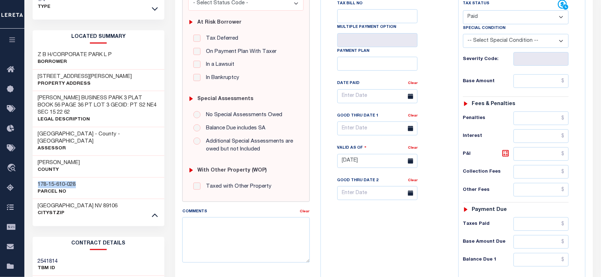
click at [463, 11] on select "- Select Status Code - Open Due/Unpaid Paid Incomplete No Tax Due Internal Refu…" at bounding box center [516, 17] width 106 height 14
type input "[DATE]"
click at [457, 61] on div "Tax Status Status" at bounding box center [518, 158] width 130 height 316
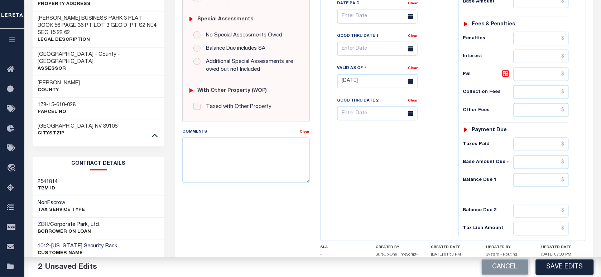
scroll to position [287, 0]
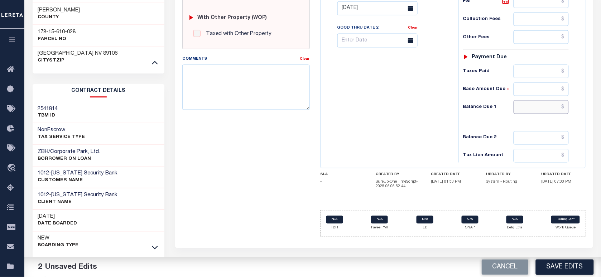
click at [533, 114] on input "text" at bounding box center [540, 108] width 55 height 14
type input "$0.00"
click at [412, 124] on div "Tax Bill No Multiple Payment Option Payment Plan Clear" at bounding box center [388, 5] width 130 height 316
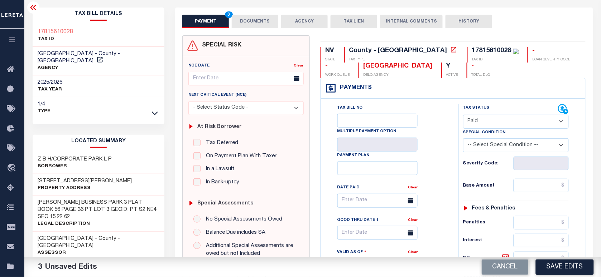
scroll to position [0, 0]
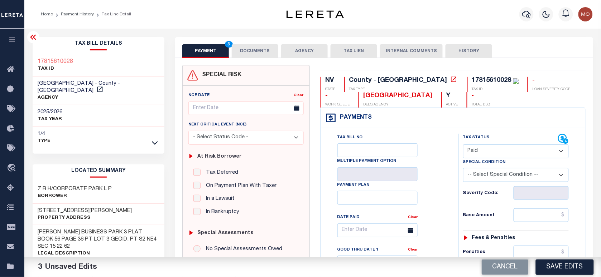
click at [262, 54] on button "DOCUMENTS" at bounding box center [255, 51] width 47 height 14
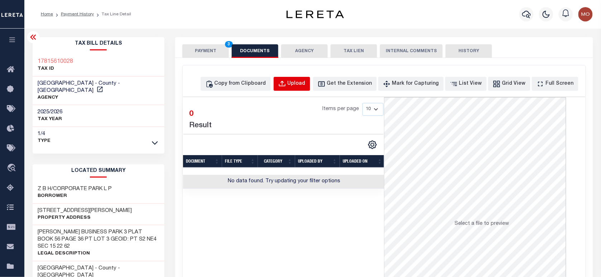
click at [303, 82] on div "Upload" at bounding box center [296, 84] width 18 height 8
select select "POP"
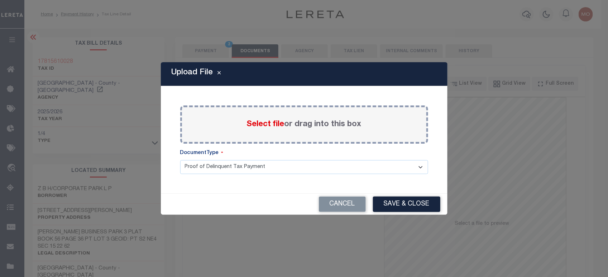
click at [261, 124] on span "Select file" at bounding box center [266, 125] width 38 height 8
click at [0, 0] on input "Select file or drag into this box" at bounding box center [0, 0] width 0 height 0
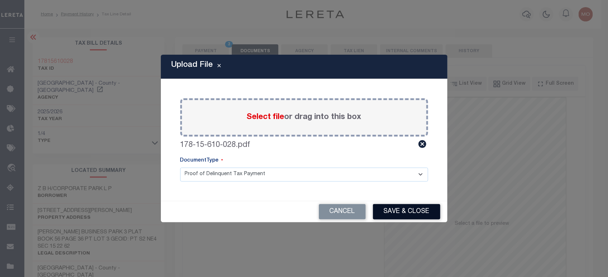
click at [397, 216] on button "Save & Close" at bounding box center [406, 211] width 67 height 15
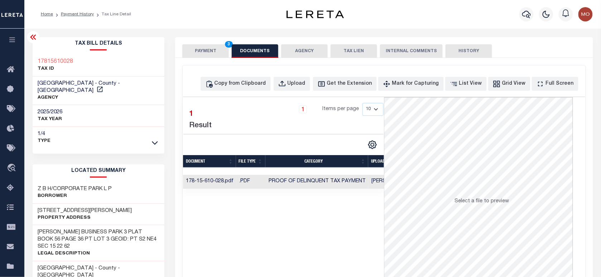
click at [204, 51] on button "PAYMENT 3" at bounding box center [205, 51] width 47 height 14
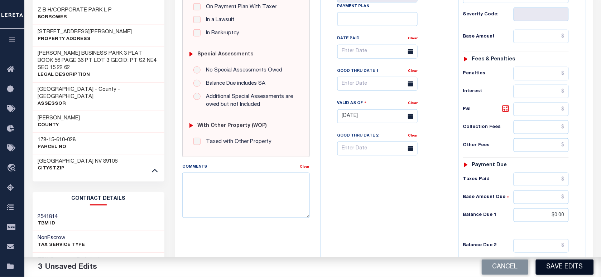
click at [565, 272] on button "Save Edits" at bounding box center [565, 267] width 58 height 15
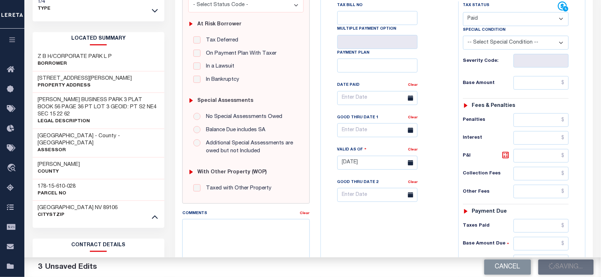
scroll to position [89, 0]
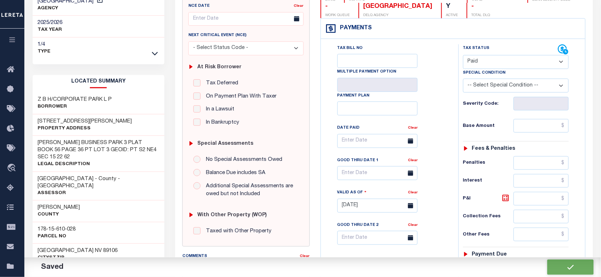
checkbox input "false"
type input "$0"
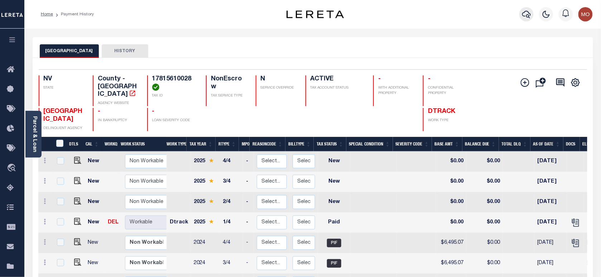
click at [529, 11] on icon "button" at bounding box center [526, 14] width 9 height 9
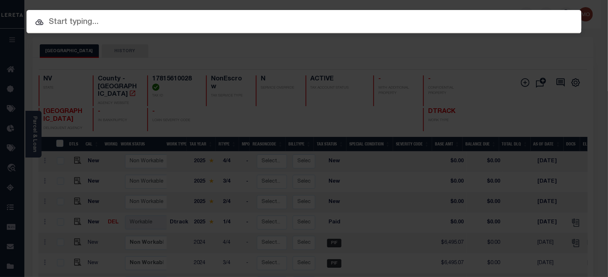
click at [93, 24] on input "text" at bounding box center [303, 22] width 555 height 13
paste input "7443585002"
type input "7443585002"
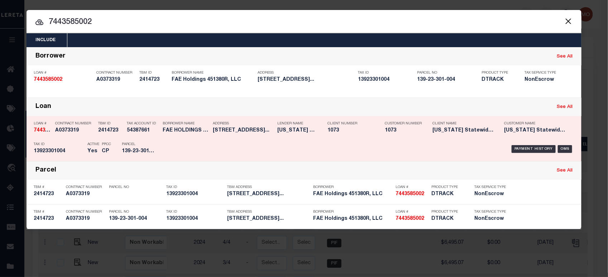
click at [130, 135] on div "Tax Account ID 54387661" at bounding box center [143, 128] width 32 height 21
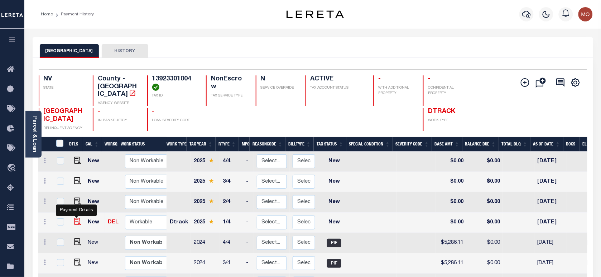
click at [76, 218] on img "" at bounding box center [77, 221] width 7 height 7
checkbox input "true"
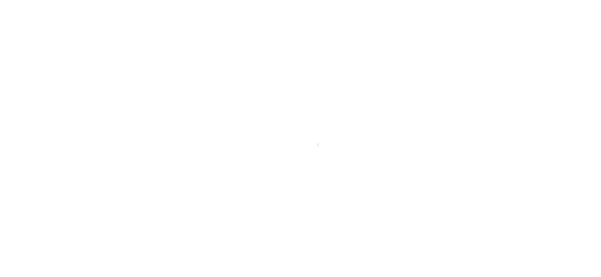
checkbox input "false"
type input "[DATE]"
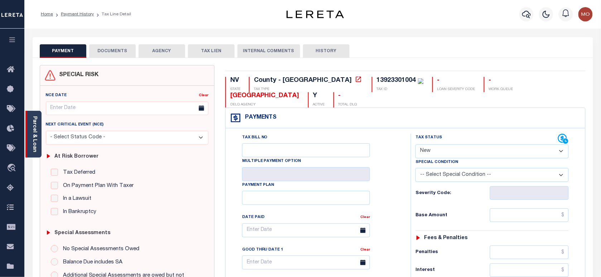
click at [33, 136] on link "Parcel & Loan" at bounding box center [34, 134] width 5 height 36
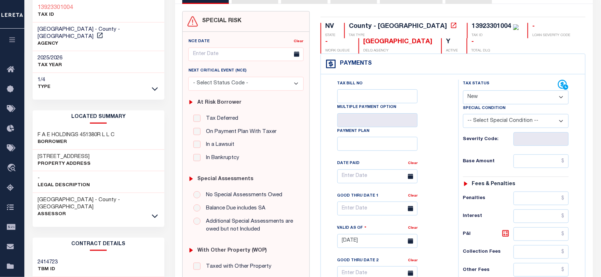
scroll to position [89, 0]
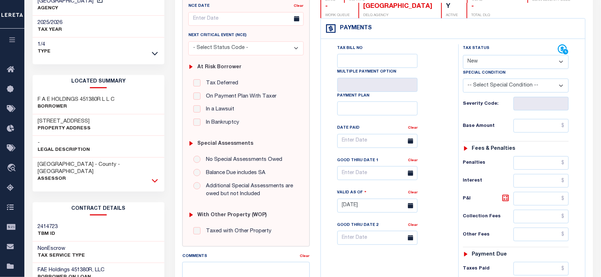
click at [153, 177] on icon at bounding box center [155, 181] width 6 height 8
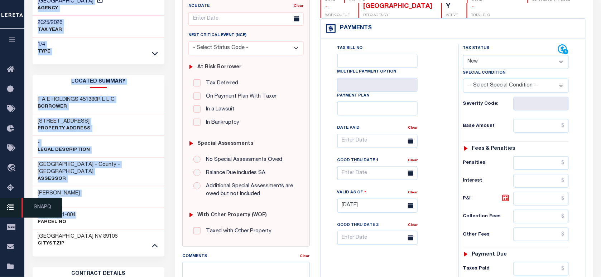
drag, startPoint x: 41, startPoint y: 204, endPoint x: 24, endPoint y: 204, distance: 17.2
click at [24, 204] on div "Home Payment History Tax Line Detail Profile Sign out" at bounding box center [300, 193] width 601 height 564
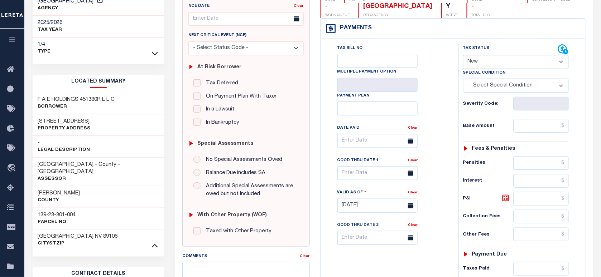
click at [78, 210] on div "139-23-301-004 Parcel No" at bounding box center [99, 219] width 132 height 22
drag, startPoint x: 84, startPoint y: 201, endPoint x: 34, endPoint y: 201, distance: 50.1
click at [34, 208] on div "139-23-301-004 Parcel No" at bounding box center [99, 219] width 132 height 22
copy h3 "139-23-301-004"
click at [488, 64] on select "- Select Status Code - Open Due/Unpaid Paid Incomplete No Tax Due Internal Refu…" at bounding box center [516, 62] width 106 height 14
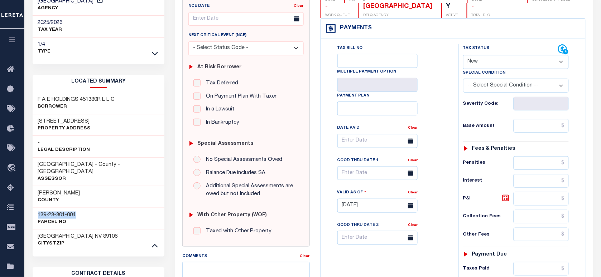
select select "PYD"
click at [463, 56] on select "- Select Status Code - Open Due/Unpaid Paid Incomplete No Tax Due Internal Refu…" at bounding box center [516, 62] width 106 height 14
type input "[DATE]"
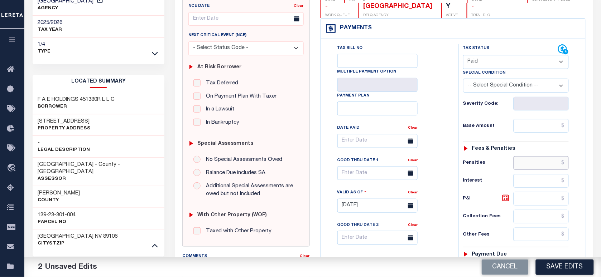
click at [534, 161] on input "text" at bounding box center [540, 163] width 55 height 14
paste input "5,518.43"
type input "$5,518.43"
click at [446, 167] on div "Tax Bill No Multiple Payment Option Payment Plan Clear" at bounding box center [388, 144] width 120 height 201
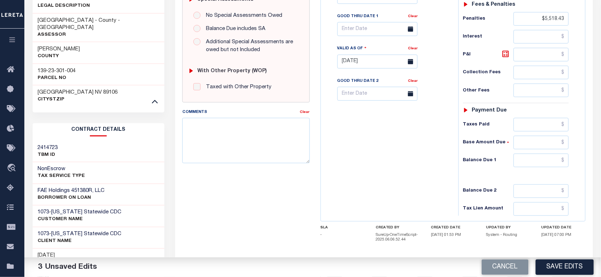
scroll to position [268, 0]
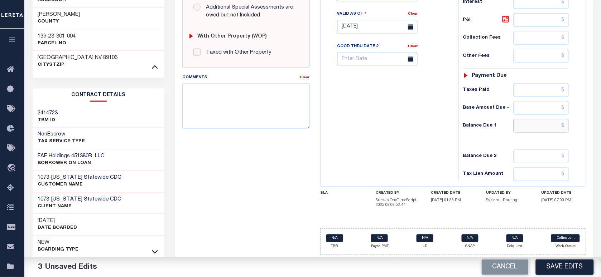
drag, startPoint x: 526, startPoint y: 132, endPoint x: 513, endPoint y: 132, distance: 13.6
click at [526, 132] on input "text" at bounding box center [540, 126] width 55 height 14
type input "$0.00"
click at [405, 144] on div "Tax Bill No Multiple Payment Option Payment Plan Clear" at bounding box center [388, 23] width 130 height 316
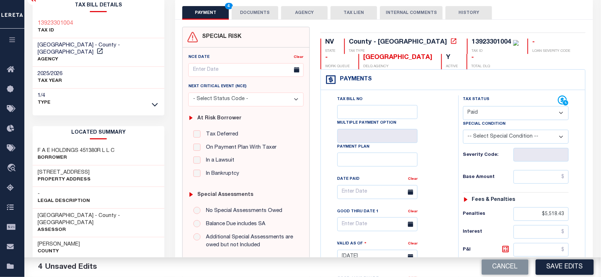
scroll to position [0, 0]
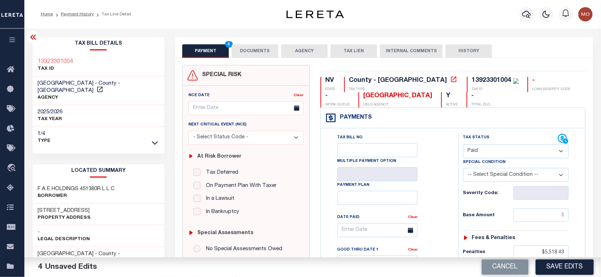
click at [253, 50] on button "DOCUMENTS" at bounding box center [255, 51] width 47 height 14
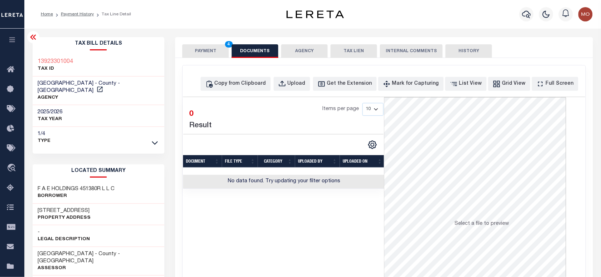
click at [303, 91] on div "Copy from Clipboard Upload Get the Extension Mark for Capturing Got it List Vie…" at bounding box center [384, 192] width 402 height 252
click at [304, 85] on div "Upload" at bounding box center [296, 84] width 18 height 8
select select "POP"
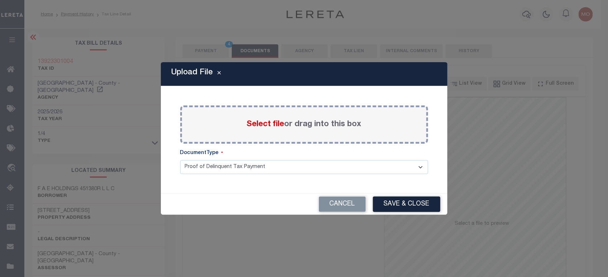
click at [264, 124] on span "Select file" at bounding box center [266, 125] width 38 height 8
click at [0, 0] on input "Select file or drag into this box" at bounding box center [0, 0] width 0 height 0
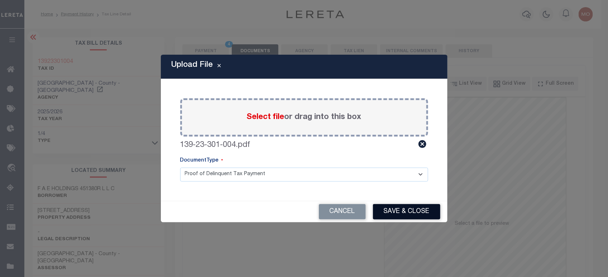
click at [396, 208] on button "Save & Close" at bounding box center [406, 211] width 67 height 15
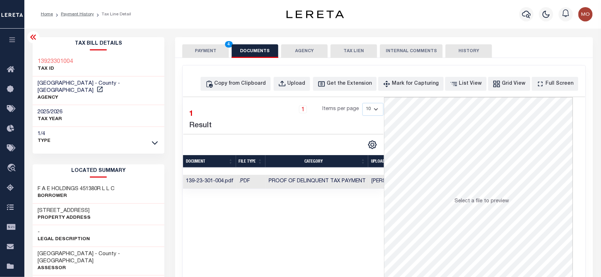
click at [214, 47] on button "PAYMENT 4" at bounding box center [205, 51] width 47 height 14
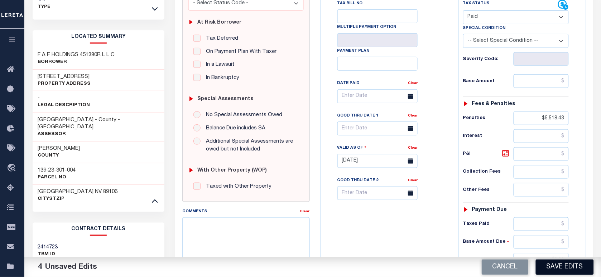
click at [561, 271] on button "Save Edits" at bounding box center [565, 267] width 58 height 15
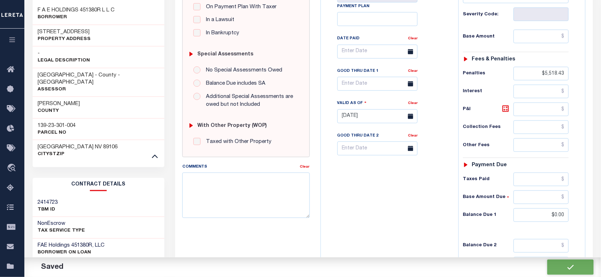
checkbox input "false"
type input "$5,518.43"
type input "$0"
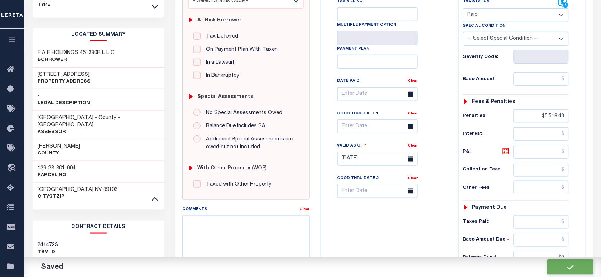
scroll to position [134, 0]
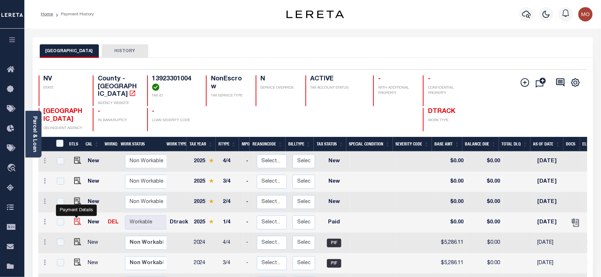
click at [78, 218] on img "" at bounding box center [77, 221] width 7 height 7
checkbox input "true"
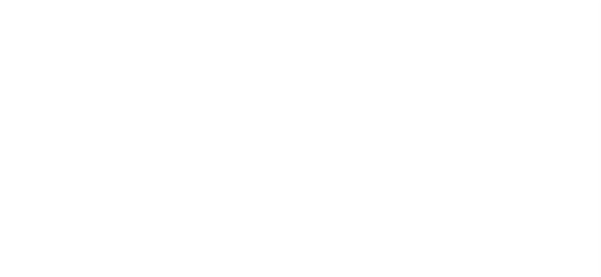
select select "PYD"
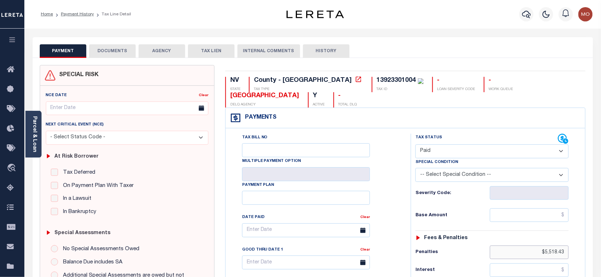
drag, startPoint x: 555, startPoint y: 247, endPoint x: 607, endPoint y: 253, distance: 52.3
click at [600, 253] on html "Home Payment History Tax Line Detail" at bounding box center [300, 273] width 601 height 546
drag, startPoint x: 532, startPoint y: 205, endPoint x: 524, endPoint y: 205, distance: 7.2
click at [530, 209] on input "text" at bounding box center [529, 216] width 79 height 14
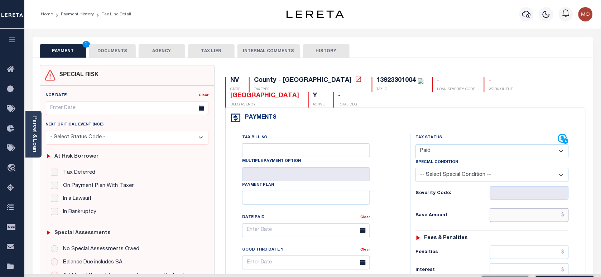
paste input "$5,518.43"
type input "$5,518.43"
click at [430, 213] on h6 "Base Amount" at bounding box center [452, 216] width 74 height 6
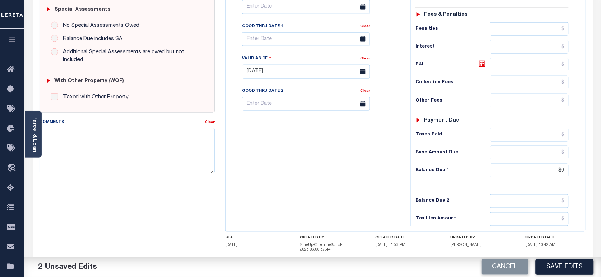
drag, startPoint x: 553, startPoint y: 264, endPoint x: 432, endPoint y: 252, distance: 121.6
click at [553, 263] on button "Save Edits" at bounding box center [565, 267] width 58 height 15
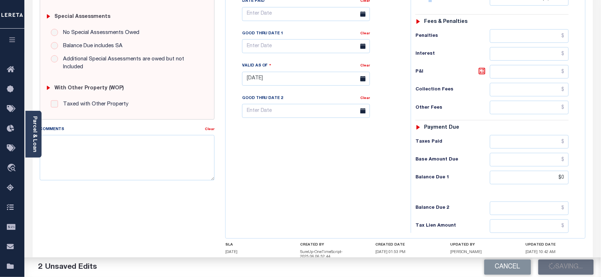
scroll to position [134, 0]
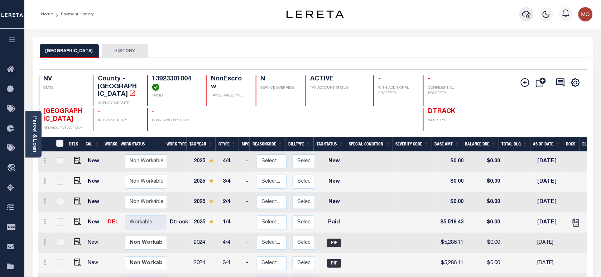
click at [529, 14] on icon "button" at bounding box center [526, 15] width 9 height 8
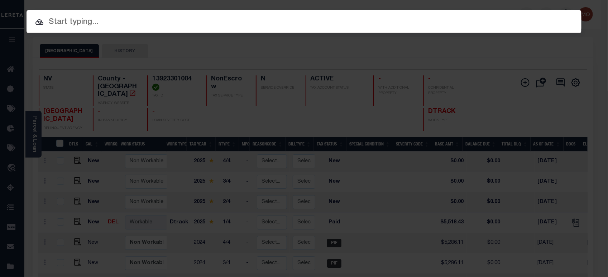
click at [122, 23] on input "text" at bounding box center [303, 22] width 555 height 13
paste input "6893535001"
type input "6893535001"
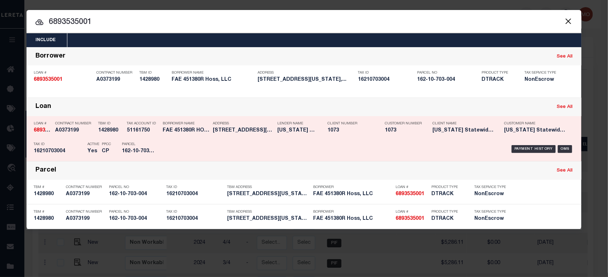
click at [71, 142] on p "Tax ID" at bounding box center [59, 144] width 50 height 4
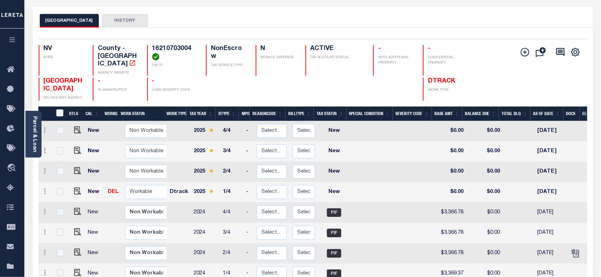
scroll to position [45, 0]
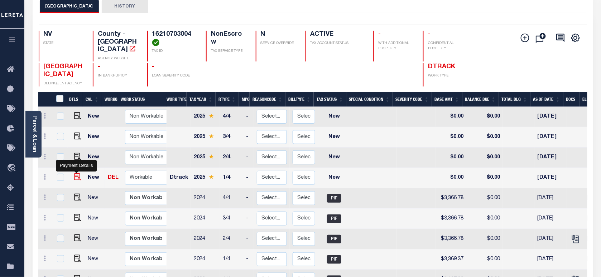
click at [76, 174] on img "" at bounding box center [77, 177] width 7 height 7
checkbox input "true"
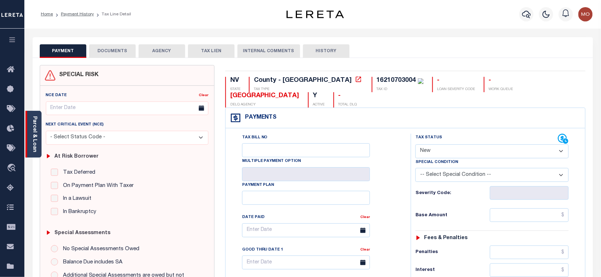
click at [36, 142] on link "Parcel & Loan" at bounding box center [34, 134] width 5 height 36
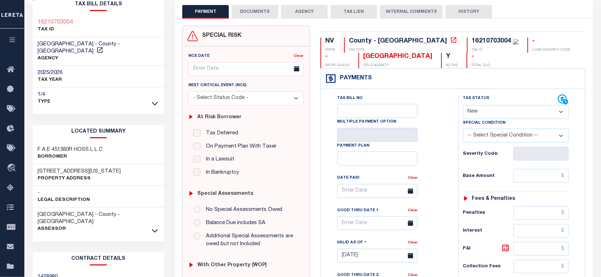
scroll to position [89, 0]
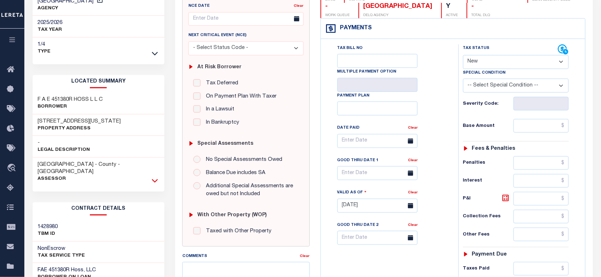
click at [153, 177] on icon at bounding box center [155, 181] width 6 height 8
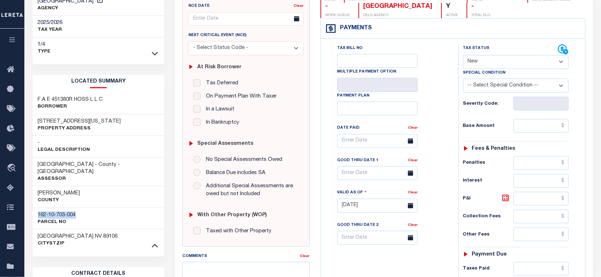
drag, startPoint x: 84, startPoint y: 202, endPoint x: 35, endPoint y: 201, distance: 49.4
click at [35, 208] on div "162-10-703-004 Parcel No" at bounding box center [99, 219] width 132 height 22
copy h3 "162-10-703-004"
click at [484, 67] on select "- Select Status Code - Open Due/Unpaid Paid Incomplete No Tax Due Internal Refu…" at bounding box center [516, 62] width 106 height 14
select select "PYD"
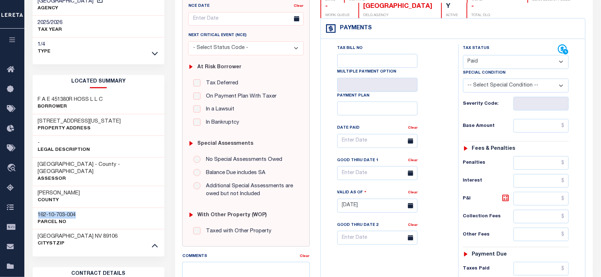
click at [463, 56] on select "- Select Status Code - Open Due/Unpaid Paid Incomplete No Tax Due Internal Refu…" at bounding box center [516, 62] width 106 height 14
type input "[DATE]"
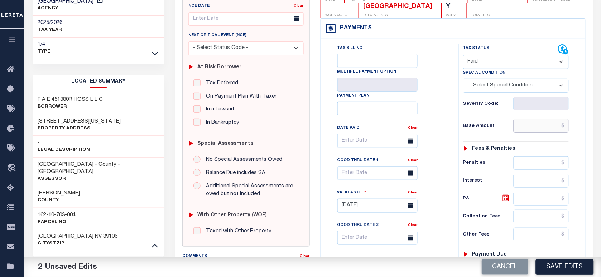
click at [527, 133] on input "text" at bounding box center [540, 126] width 55 height 14
paste input "3,461.63"
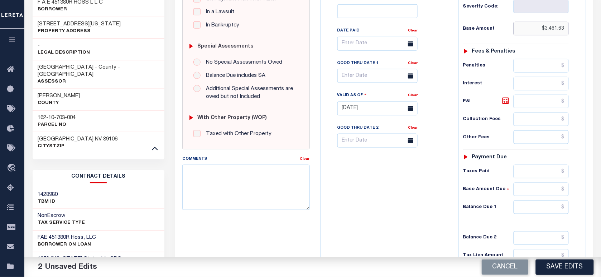
scroll to position [273, 0]
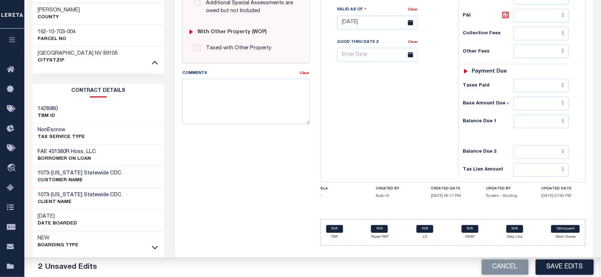
type input "$3,461.63"
click at [530, 129] on input "text" at bounding box center [540, 122] width 55 height 14
type input "$0.00"
click at [378, 148] on div "Tax Bill No Multiple Payment Option Payment Plan Clear" at bounding box center [388, 19] width 130 height 316
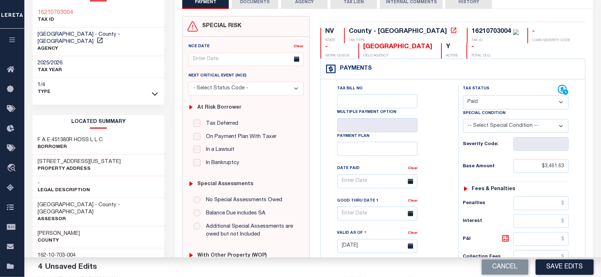
scroll to position [0, 0]
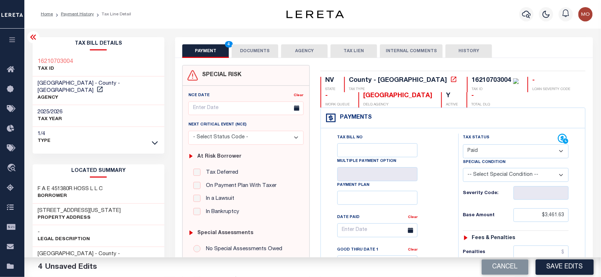
click at [238, 47] on button "DOCUMENTS" at bounding box center [255, 51] width 47 height 14
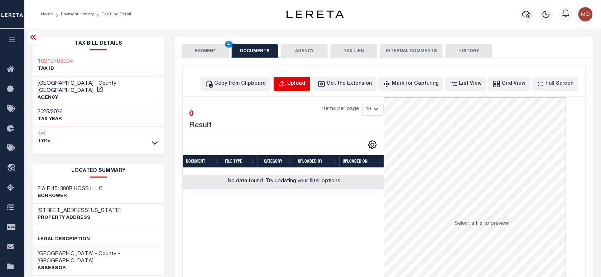
click at [300, 85] on button "Upload" at bounding box center [292, 84] width 37 height 14
select select "POP"
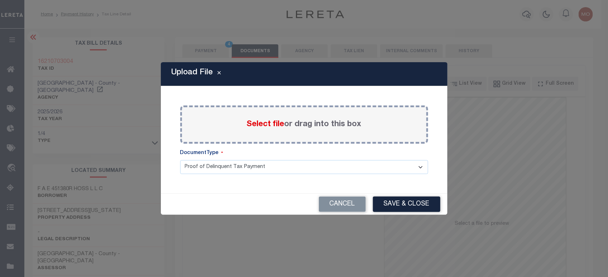
click at [268, 126] on span "Select file" at bounding box center [266, 125] width 38 height 8
click at [0, 0] on input "Select file or drag into this box" at bounding box center [0, 0] width 0 height 0
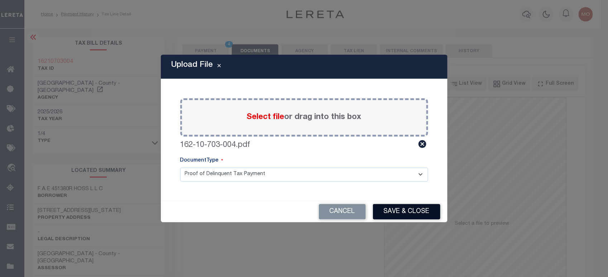
click at [402, 208] on button "Save & Close" at bounding box center [406, 211] width 67 height 15
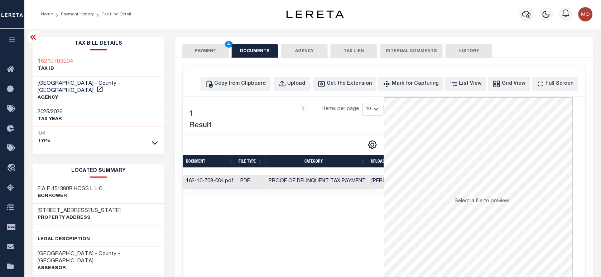
click at [203, 49] on button "PAYMENT 4" at bounding box center [205, 51] width 47 height 14
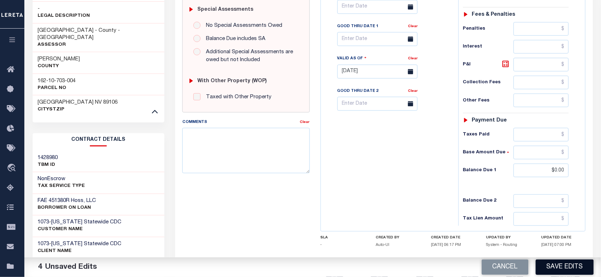
click at [561, 271] on button "Save Edits" at bounding box center [565, 267] width 58 height 15
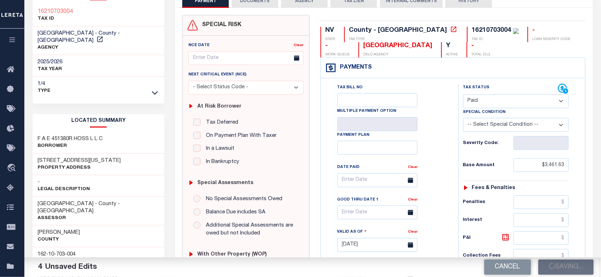
scroll to position [45, 0]
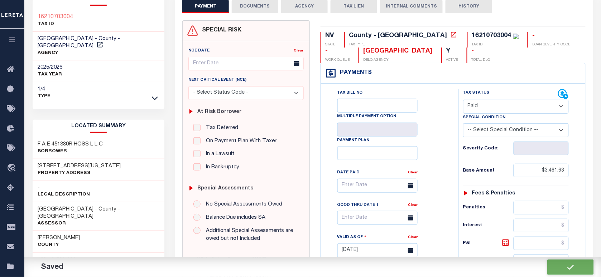
checkbox input "false"
type input "$3,461.63"
type input "$0"
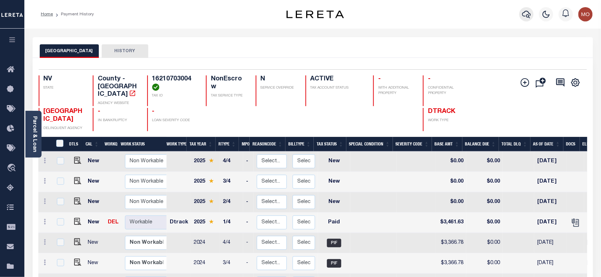
click at [526, 17] on icon "button" at bounding box center [526, 14] width 9 height 9
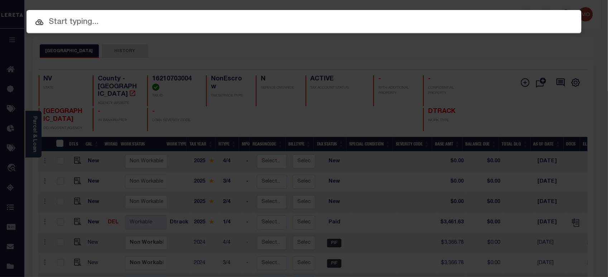
click at [101, 22] on input "text" at bounding box center [303, 22] width 555 height 13
paste input "2334839107"
type input "2334839107"
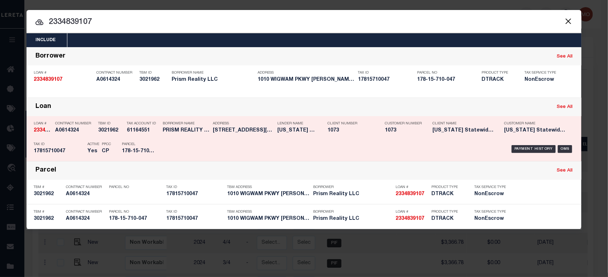
click at [158, 147] on div "Parcel 178-15-710-047" at bounding box center [137, 149] width 43 height 21
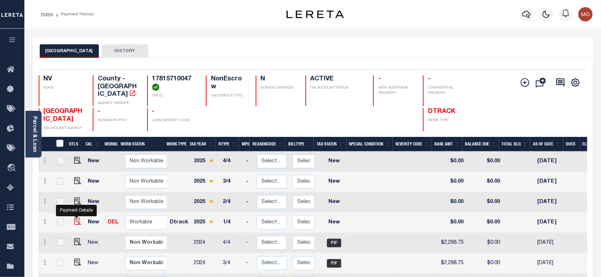
click at [77, 218] on img "" at bounding box center [77, 221] width 7 height 7
checkbox input "true"
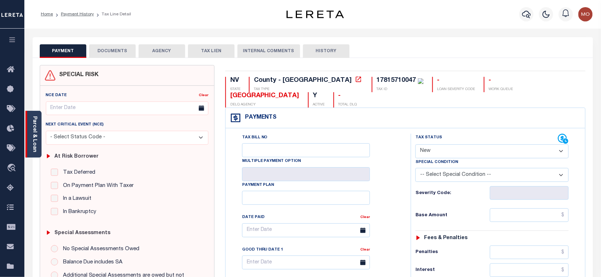
click at [33, 126] on link "Parcel & Loan" at bounding box center [34, 134] width 5 height 36
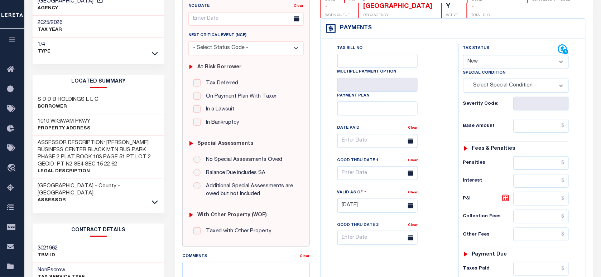
scroll to position [134, 0]
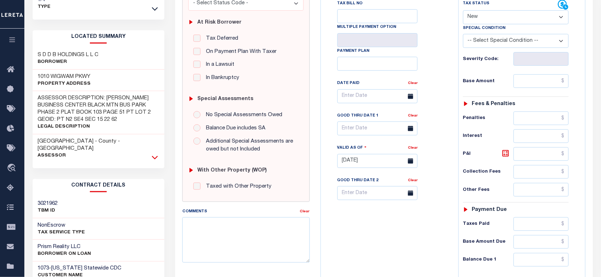
click at [154, 154] on icon at bounding box center [155, 158] width 6 height 8
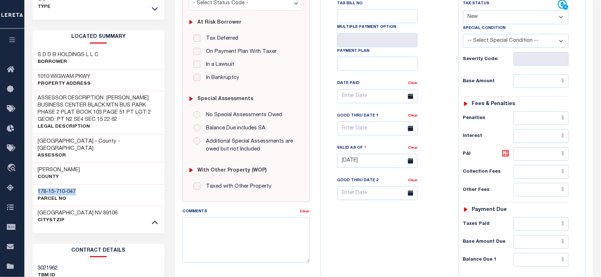
drag, startPoint x: 85, startPoint y: 174, endPoint x: 33, endPoint y: 173, distance: 52.3
click at [33, 185] on div "178-15-710-047 Parcel No" at bounding box center [99, 196] width 132 height 22
copy h3 "178-15-710-047"
click at [496, 16] on select "- Select Status Code - Open Due/Unpaid Paid Incomplete No Tax Due Internal Refu…" at bounding box center [516, 17] width 106 height 14
select select "PYD"
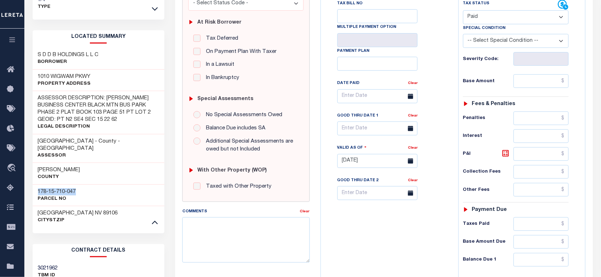
click at [463, 11] on select "- Select Status Code - Open Due/Unpaid Paid Incomplete No Tax Due Internal Refu…" at bounding box center [516, 17] width 106 height 14
type input "[DATE]"
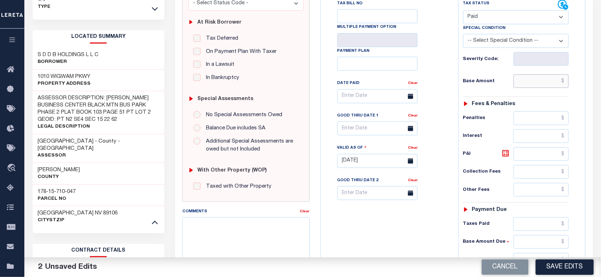
drag, startPoint x: 533, startPoint y: 81, endPoint x: 507, endPoint y: 86, distance: 26.3
click at [532, 81] on input "text" at bounding box center [540, 81] width 55 height 14
paste input "2,471.85"
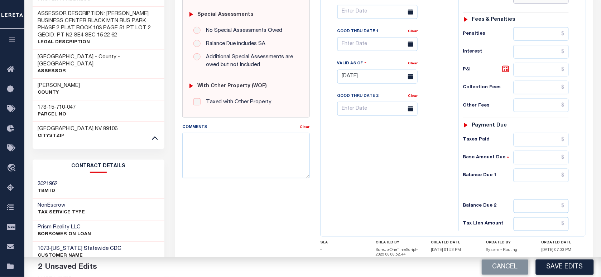
scroll to position [268, 0]
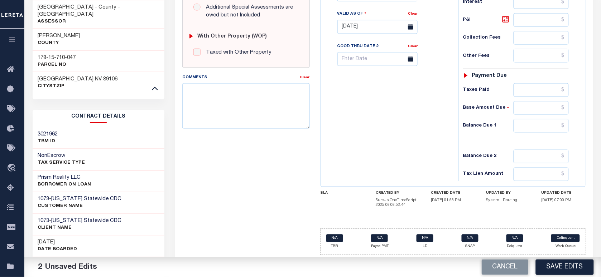
type input "$2,471.85"
click at [529, 125] on input "text" at bounding box center [540, 126] width 55 height 14
type input "$0.00"
click at [394, 74] on div "Tax Bill No Multiple Payment Option Payment Plan Clear" at bounding box center [388, 23] width 130 height 316
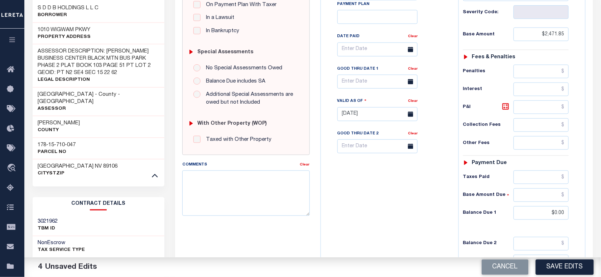
scroll to position [0, 0]
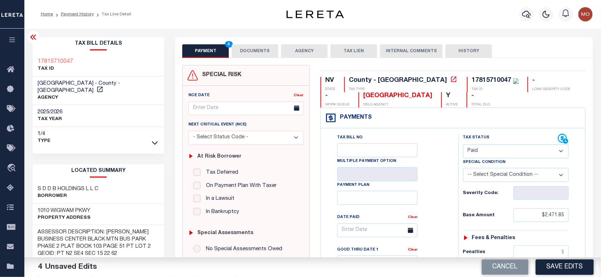
click at [252, 48] on button "DOCUMENTS" at bounding box center [255, 51] width 47 height 14
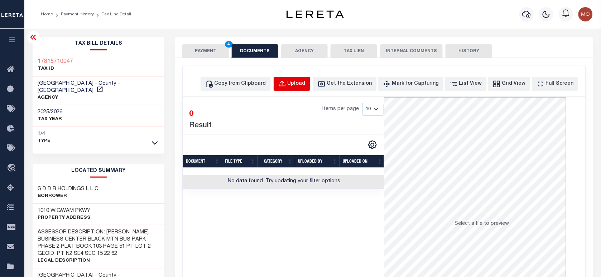
click at [305, 81] on div "Upload" at bounding box center [296, 84] width 18 height 8
select select "POP"
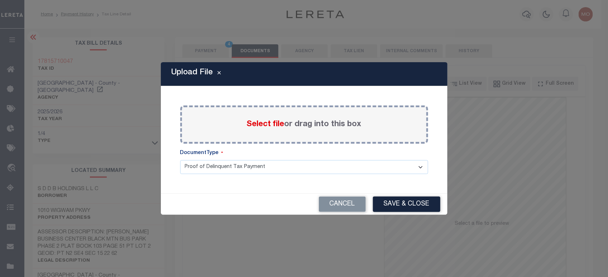
click at [256, 124] on span "Select file" at bounding box center [266, 125] width 38 height 8
click at [0, 0] on input "Select file or drag into this box" at bounding box center [0, 0] width 0 height 0
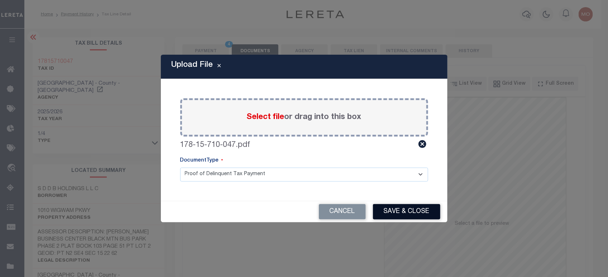
click at [388, 208] on button "Save & Close" at bounding box center [406, 211] width 67 height 15
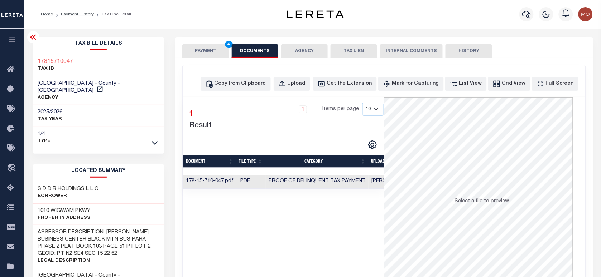
click at [197, 54] on button "PAYMENT 4" at bounding box center [205, 51] width 47 height 14
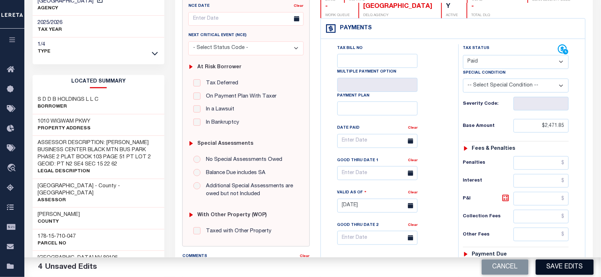
click at [560, 270] on button "Save Edits" at bounding box center [565, 267] width 58 height 15
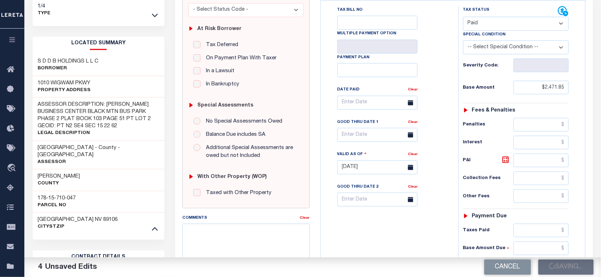
scroll to position [89, 0]
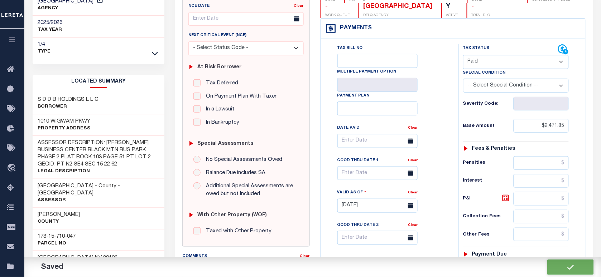
checkbox input "false"
type input "$2,471.85"
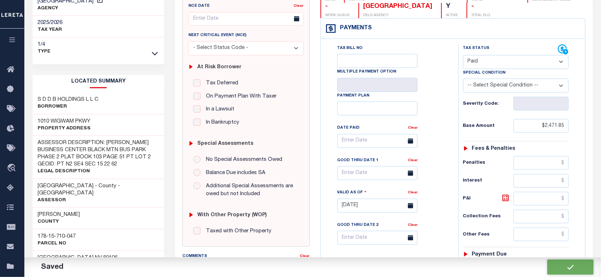
type input "$0"
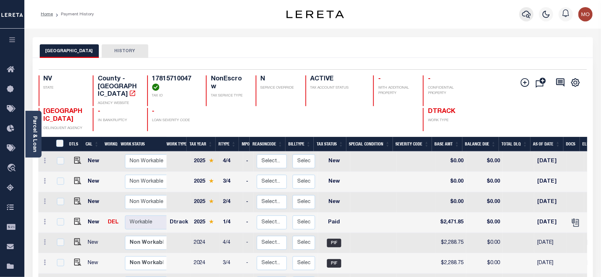
click at [522, 13] on button "button" at bounding box center [526, 14] width 14 height 14
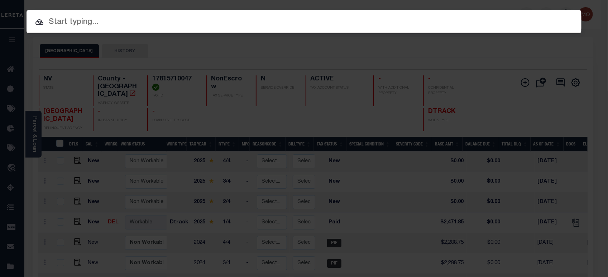
click at [73, 22] on input "text" at bounding box center [303, 22] width 555 height 13
paste input "07732003440-00101"
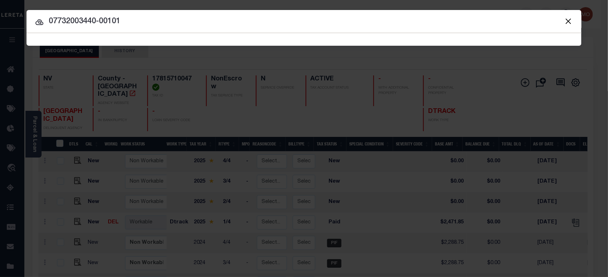
type input "07732003440-00101"
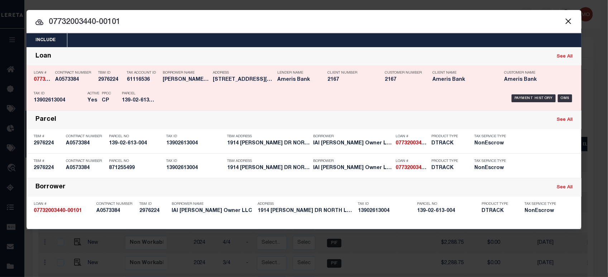
click at [79, 95] on p "Tax ID" at bounding box center [59, 94] width 50 height 4
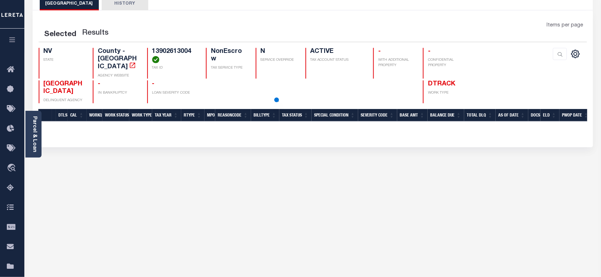
scroll to position [89, 0]
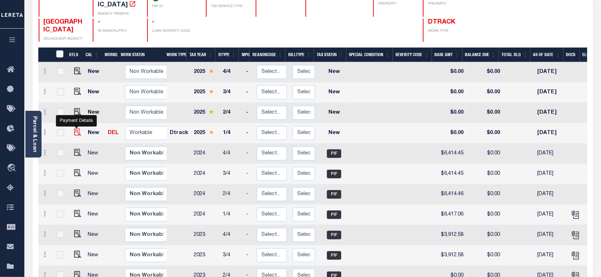
click at [74, 129] on img "" at bounding box center [77, 132] width 7 height 7
checkbox input "true"
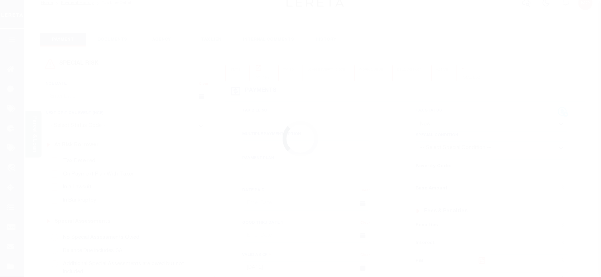
scroll to position [45, 0]
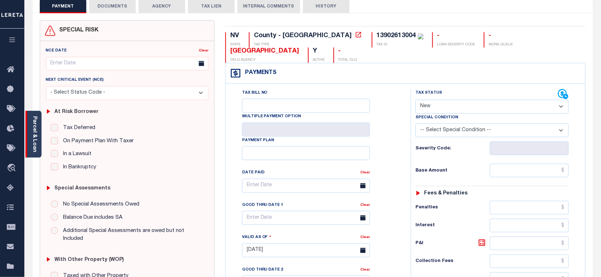
click at [35, 140] on link "Parcel & Loan" at bounding box center [34, 134] width 5 height 36
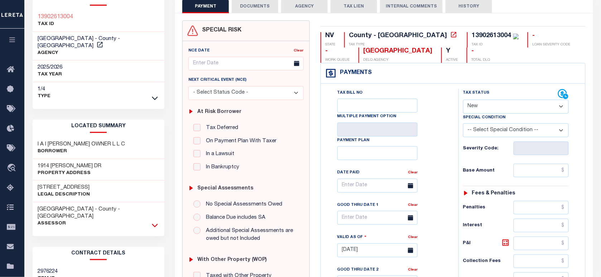
click at [156, 222] on icon at bounding box center [155, 226] width 6 height 8
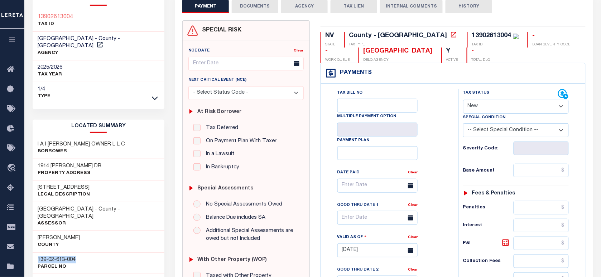
drag, startPoint x: 79, startPoint y: 245, endPoint x: 29, endPoint y: 245, distance: 50.5
click at [29, 245] on div "Tax Bill Details 13902613004 TAX ID 1/4" at bounding box center [98, 255] width 143 height 527
copy h3 "139-02-613-004"
click at [482, 109] on select "- Select Status Code - Open Due/Unpaid Paid Incomplete No Tax Due Internal Refu…" at bounding box center [516, 107] width 106 height 14
select select "PYD"
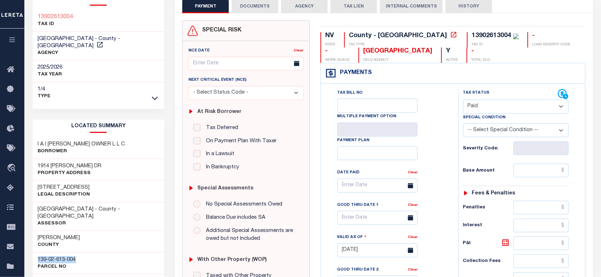
click at [463, 101] on select "- Select Status Code - Open Due/Unpaid Paid Incomplete No Tax Due Internal Refu…" at bounding box center [516, 107] width 106 height 14
type input "[DATE]"
click at [440, 149] on div "Tax Bill No Multiple Payment Option Payment Plan Clear" at bounding box center [388, 189] width 120 height 201
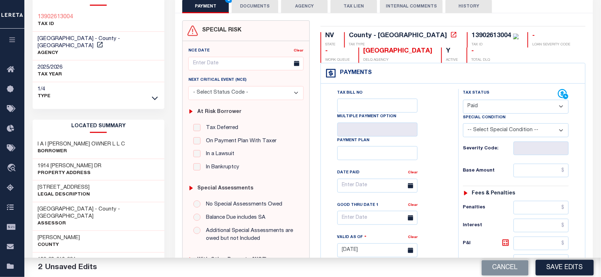
scroll to position [224, 0]
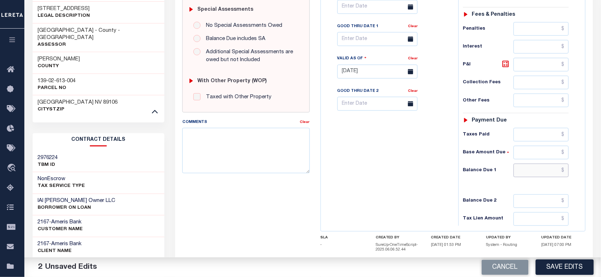
drag, startPoint x: 533, startPoint y: 173, endPoint x: 527, endPoint y: 172, distance: 5.7
click at [533, 173] on input "text" at bounding box center [540, 171] width 55 height 14
type input "$0.00"
click at [384, 203] on div "Tax Bill No Multiple Payment Option Payment Plan Clear" at bounding box center [388, 68] width 130 height 316
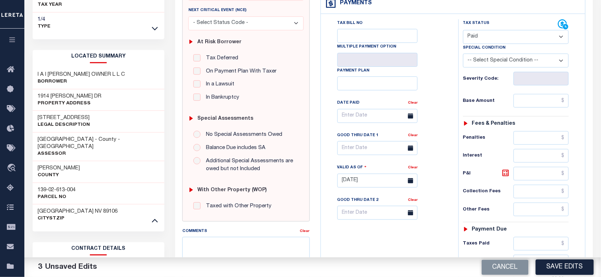
scroll to position [0, 0]
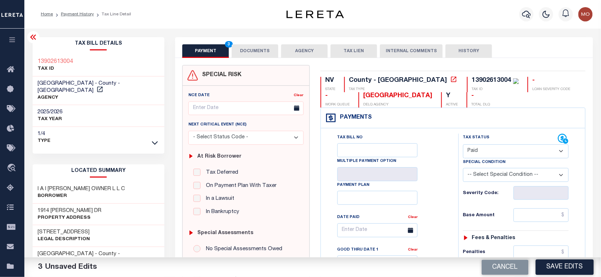
click at [249, 48] on button "DOCUMENTS" at bounding box center [255, 51] width 47 height 14
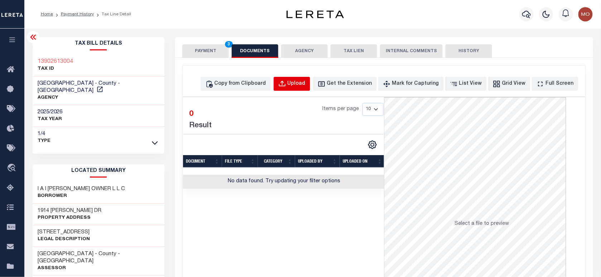
click at [305, 83] on div "Upload" at bounding box center [296, 84] width 18 height 8
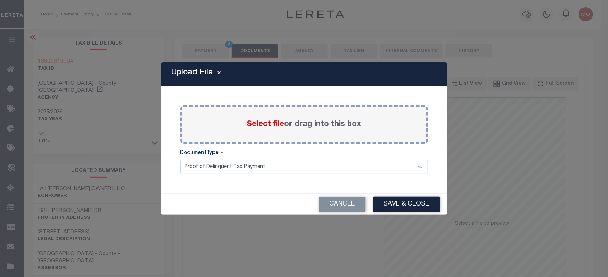
click at [266, 123] on span "Select file" at bounding box center [266, 125] width 38 height 8
click at [0, 0] on input "Select file or drag into this box" at bounding box center [0, 0] width 0 height 0
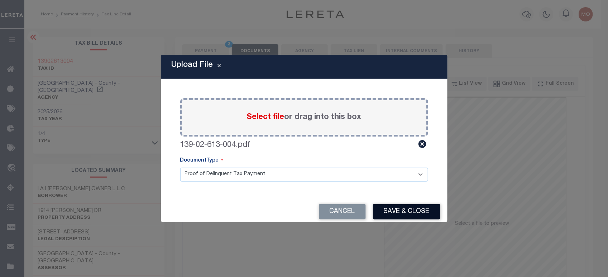
click at [395, 210] on button "Save & Close" at bounding box center [406, 211] width 67 height 15
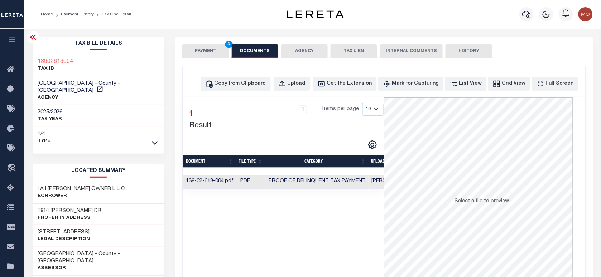
click at [193, 50] on button "PAYMENT 3" at bounding box center [205, 51] width 47 height 14
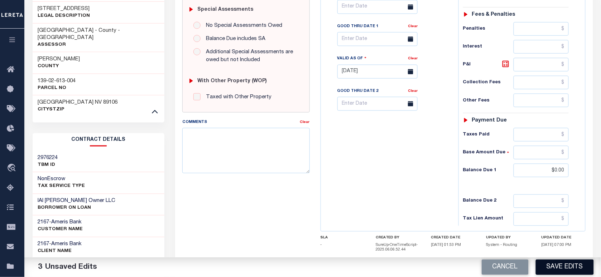
click at [563, 263] on button "Save Edits" at bounding box center [565, 267] width 58 height 15
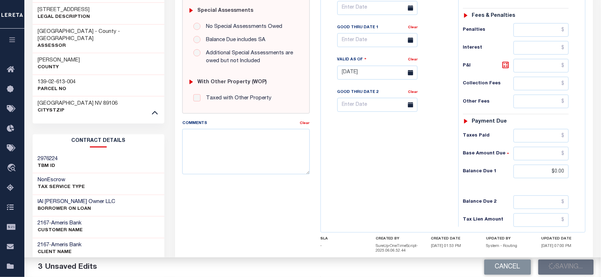
scroll to position [183, 0]
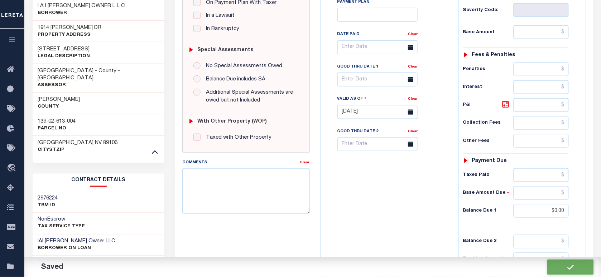
checkbox input "false"
type input "$0"
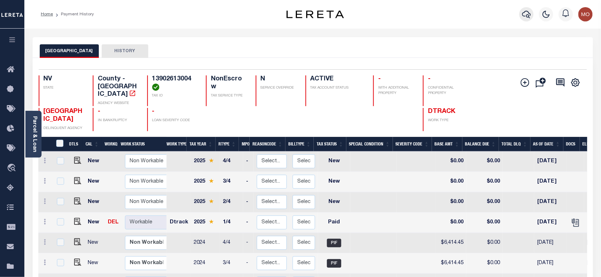
click at [527, 13] on icon "button" at bounding box center [526, 14] width 9 height 9
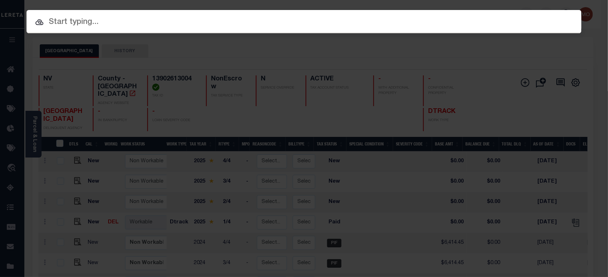
click at [75, 25] on input "text" at bounding box center [303, 22] width 555 height 13
paste input "119836"
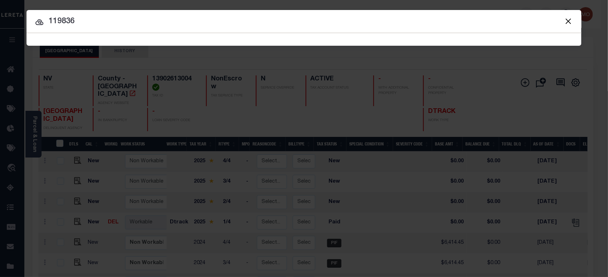
type input "119836"
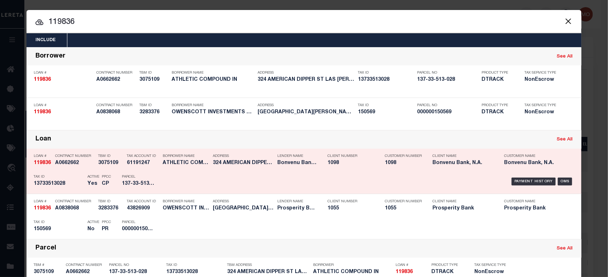
click at [67, 183] on h5 "13733513028" at bounding box center [59, 184] width 50 height 6
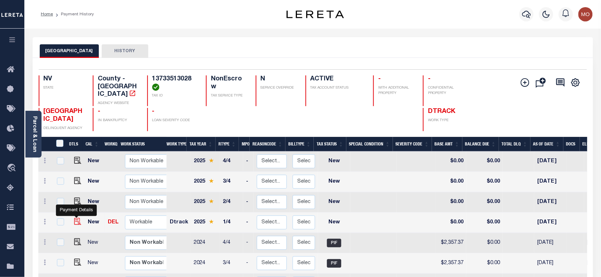
click at [75, 218] on img "" at bounding box center [77, 221] width 7 height 7
checkbox input "true"
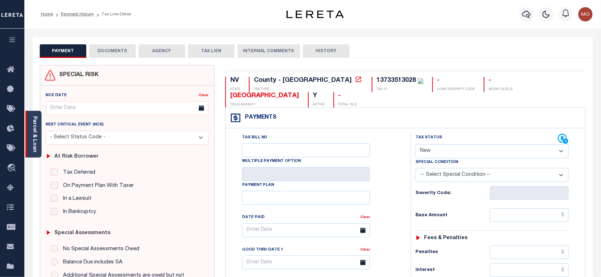
click at [31, 137] on div "Parcel & Loan" at bounding box center [33, 134] width 16 height 47
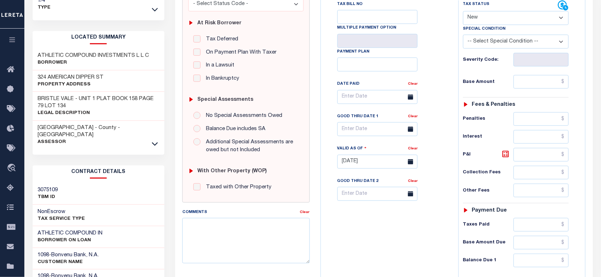
scroll to position [134, 0]
click at [157, 140] on icon at bounding box center [155, 144] width 6 height 8
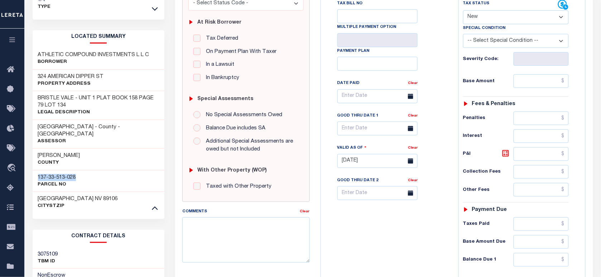
drag, startPoint x: 81, startPoint y: 164, endPoint x: 35, endPoint y: 164, distance: 46.5
click at [35, 170] on div "137-33-513-028 Parcel No" at bounding box center [99, 181] width 132 height 22
copy h3 "137-33-513-028"
drag, startPoint x: 496, startPoint y: 20, endPoint x: 496, endPoint y: 26, distance: 6.1
click at [496, 20] on select "- Select Status Code - Open Due/Unpaid Paid Incomplete No Tax Due Internal Refu…" at bounding box center [516, 17] width 106 height 14
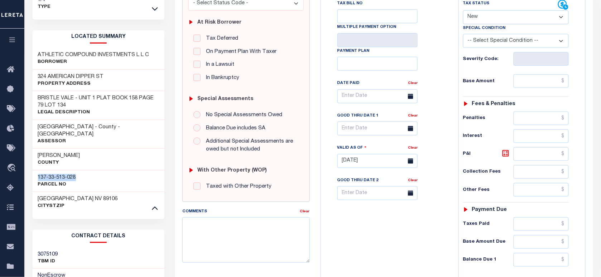
select select "PYD"
click at [463, 11] on select "- Select Status Code - Open Due/Unpaid Paid Incomplete No Tax Due Internal Refu…" at bounding box center [516, 17] width 106 height 14
type input "[DATE]"
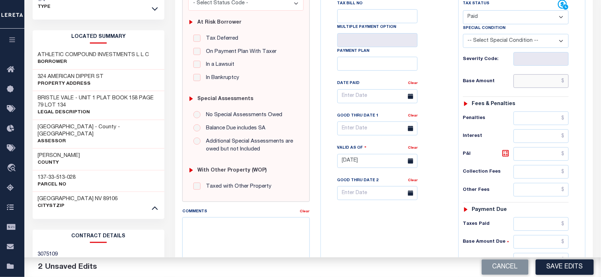
drag, startPoint x: 534, startPoint y: 85, endPoint x: 520, endPoint y: 86, distance: 13.6
click at [534, 85] on input "text" at bounding box center [540, 81] width 55 height 14
paste input "2,545.96"
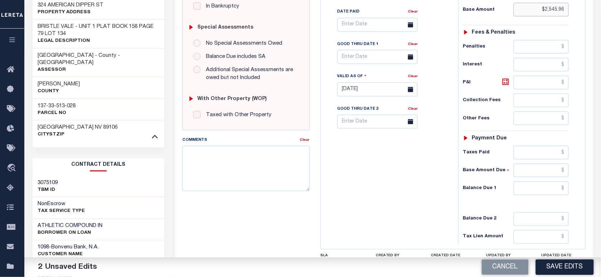
scroll to position [268, 0]
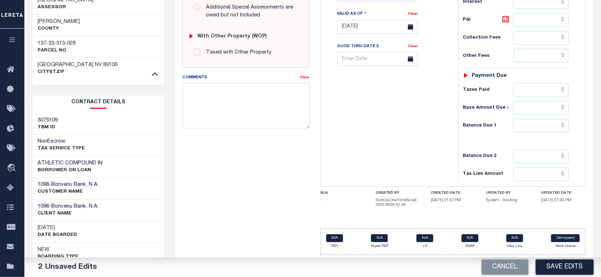
type input "$2,545.96"
click at [530, 132] on input "text" at bounding box center [540, 126] width 55 height 14
type input "$0.00"
click at [395, 120] on div "Tax Bill No Multiple Payment Option Payment Plan Clear" at bounding box center [388, 23] width 130 height 316
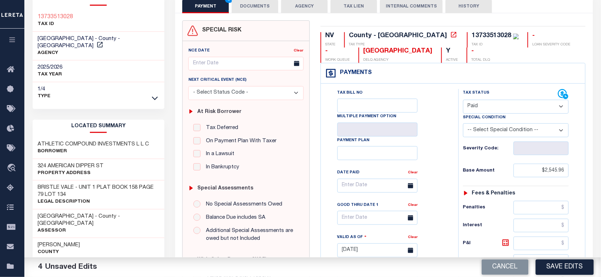
scroll to position [0, 0]
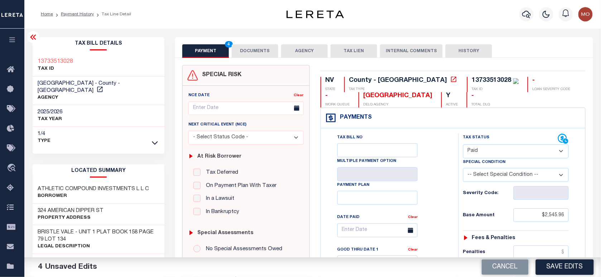
click at [252, 56] on button "DOCUMENTS" at bounding box center [255, 51] width 47 height 14
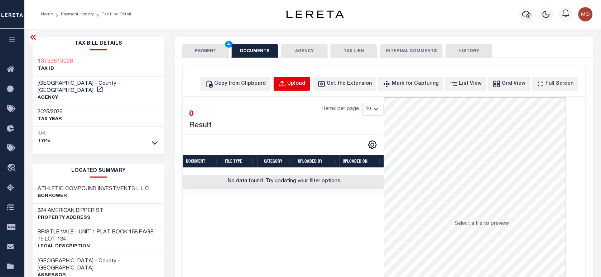
click at [305, 88] on div "Upload" at bounding box center [296, 84] width 18 height 8
select select "POP"
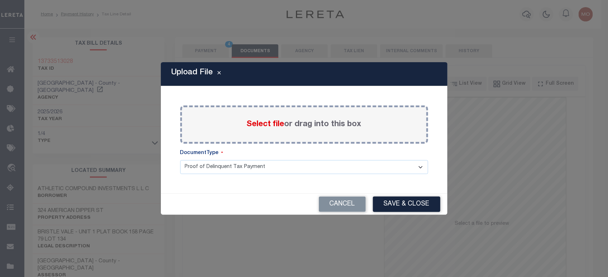
click at [258, 124] on span "Select file" at bounding box center [266, 125] width 38 height 8
click at [0, 0] on input "Select file or drag into this box" at bounding box center [0, 0] width 0 height 0
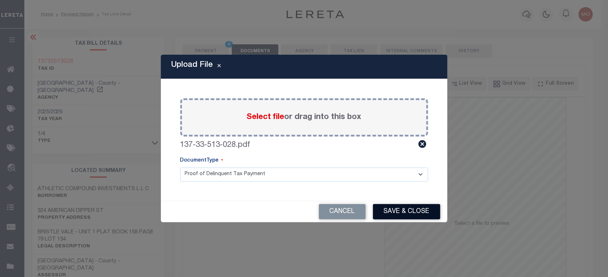
click at [405, 217] on button "Save & Close" at bounding box center [406, 211] width 67 height 15
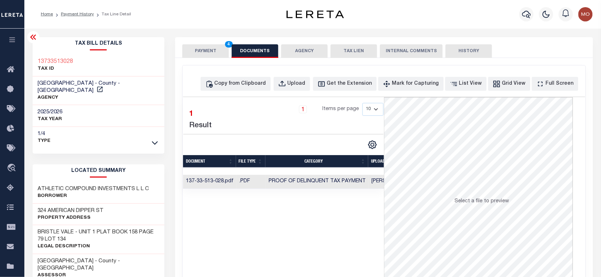
click at [209, 50] on button "PAYMENT 4" at bounding box center [205, 51] width 47 height 14
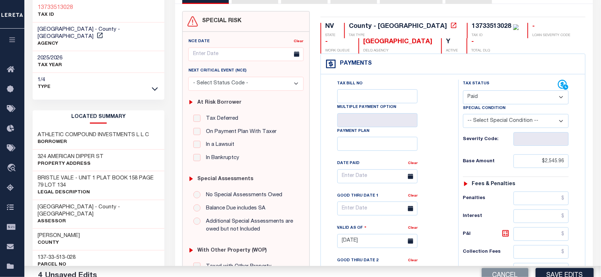
scroll to position [134, 0]
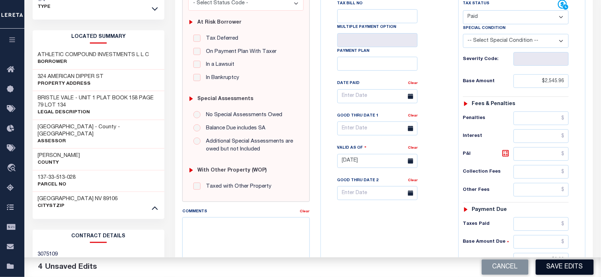
click at [561, 263] on button "Save Edits" at bounding box center [565, 267] width 58 height 15
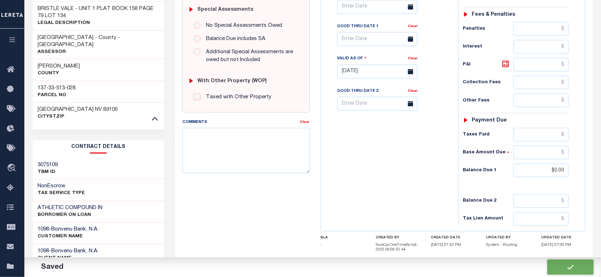
checkbox input "false"
type input "$2,545.96"
type input "$0"
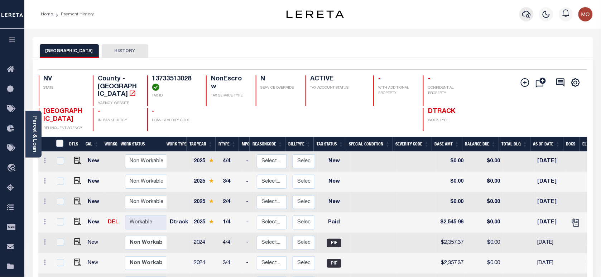
click at [530, 12] on icon "button" at bounding box center [526, 14] width 9 height 9
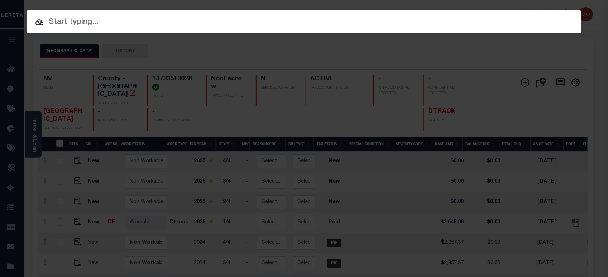
click at [91, 21] on input "text" at bounding box center [303, 22] width 555 height 13
paste input "1214089108"
type input "1214089108"
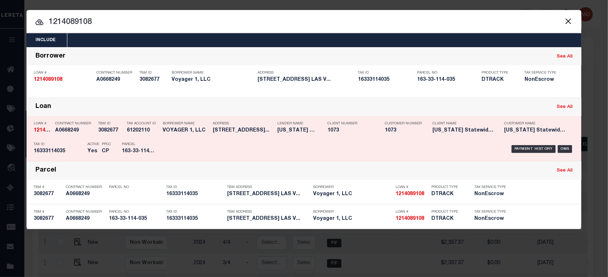
click at [120, 141] on div "Parcel 163-33-114-035" at bounding box center [137, 149] width 43 height 21
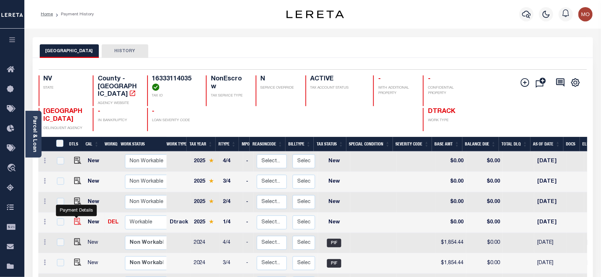
click at [74, 218] on img "" at bounding box center [77, 221] width 7 height 7
checkbox input "true"
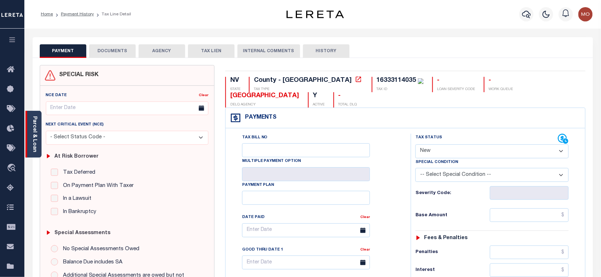
click at [35, 126] on link "Parcel & Loan" at bounding box center [34, 134] width 5 height 36
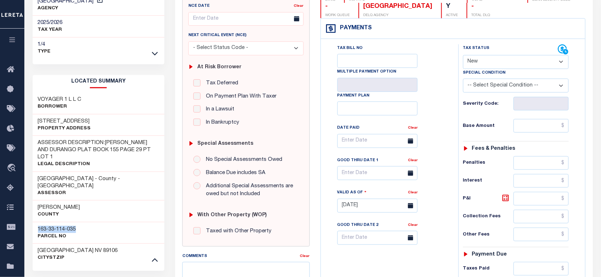
drag, startPoint x: 79, startPoint y: 209, endPoint x: 38, endPoint y: 209, distance: 40.5
click at [38, 222] on div "163-33-114-035 Parcel No" at bounding box center [99, 233] width 132 height 22
copy h3 "163-33-114-035"
click at [486, 63] on select "- Select Status Code - Open Due/Unpaid Paid Incomplete No Tax Due Internal Refu…" at bounding box center [516, 62] width 106 height 14
select select "PYD"
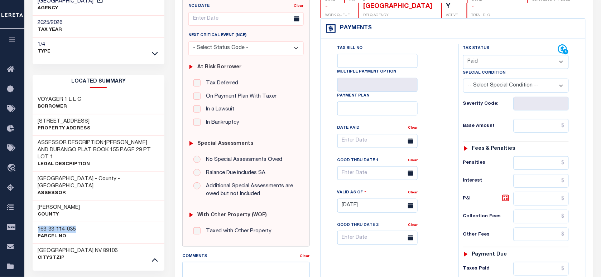
click at [463, 56] on select "- Select Status Code - Open Due/Unpaid Paid Incomplete No Tax Due Internal Refu…" at bounding box center [516, 62] width 106 height 14
type input "[DATE]"
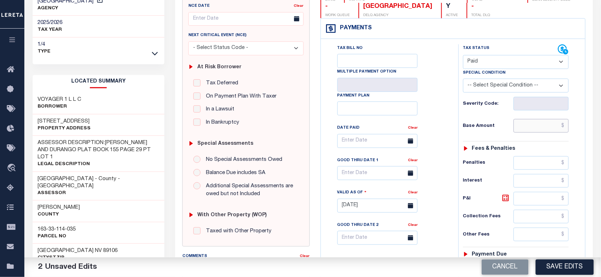
drag, startPoint x: 531, startPoint y: 126, endPoint x: 499, endPoint y: 131, distance: 32.0
click at [531, 126] on input "text" at bounding box center [540, 126] width 55 height 14
paste input "1,888.49"
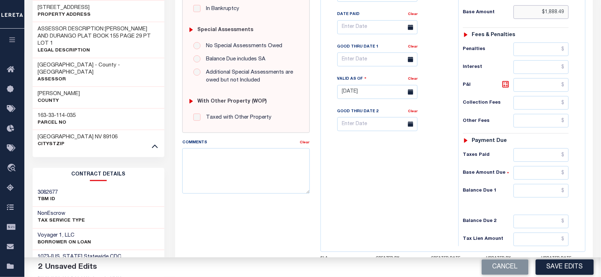
scroll to position [268, 0]
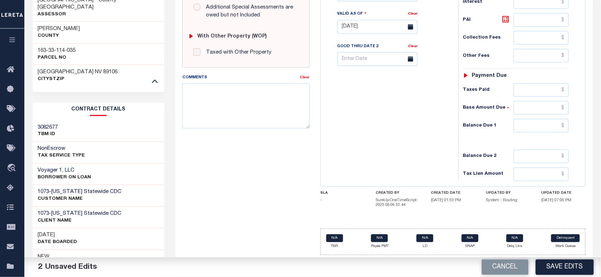
type input "$1,888.49"
click at [531, 132] on input "text" at bounding box center [540, 126] width 55 height 14
type input "$0.00"
click at [402, 160] on div "Tax Bill No Multiple Payment Option Payment Plan Clear" at bounding box center [388, 23] width 130 height 316
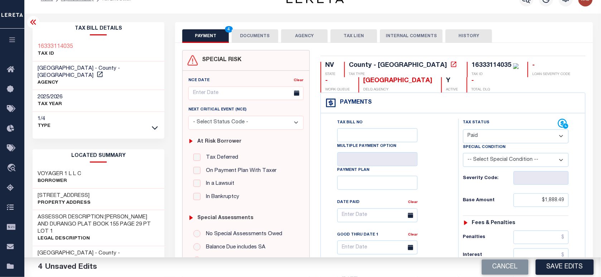
scroll to position [0, 0]
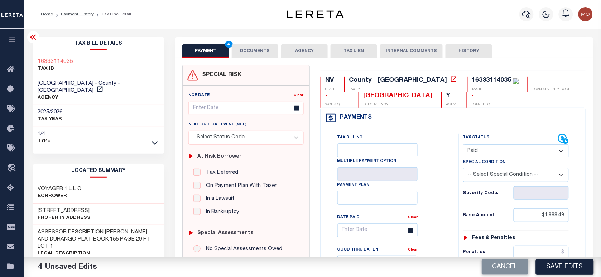
click at [262, 54] on button "DOCUMENTS" at bounding box center [255, 51] width 47 height 14
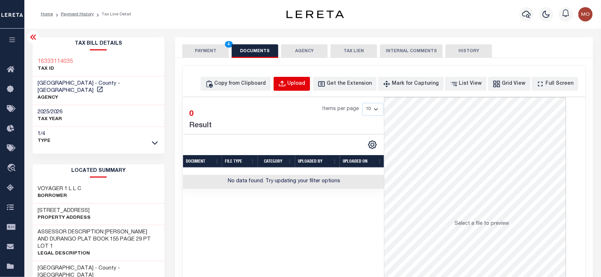
click at [305, 84] on div "Upload" at bounding box center [296, 84] width 18 height 8
select select "POP"
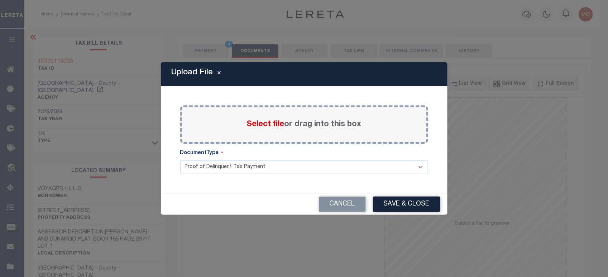
click at [258, 128] on span "Select file" at bounding box center [266, 125] width 38 height 8
click at [0, 0] on input "Select file or drag into this box" at bounding box center [0, 0] width 0 height 0
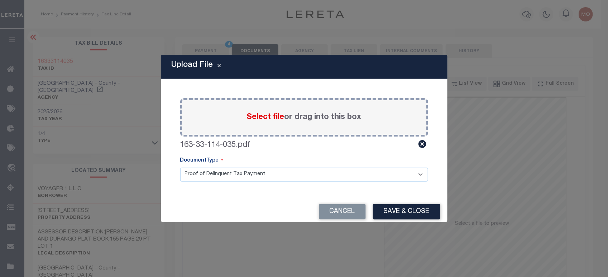
click at [391, 215] on button "Save & Close" at bounding box center [406, 211] width 67 height 15
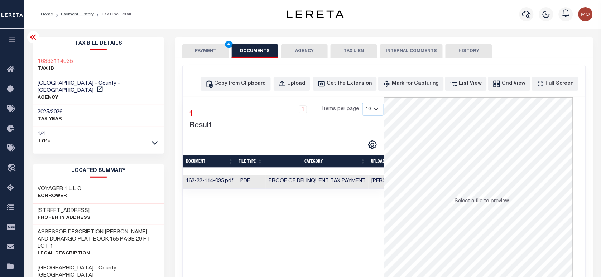
click at [207, 47] on button "PAYMENT 4" at bounding box center [205, 51] width 47 height 14
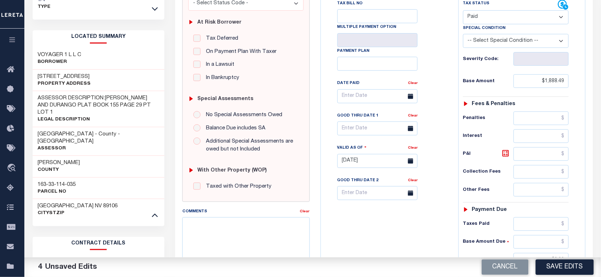
click at [561, 270] on button "Save Edits" at bounding box center [565, 267] width 58 height 15
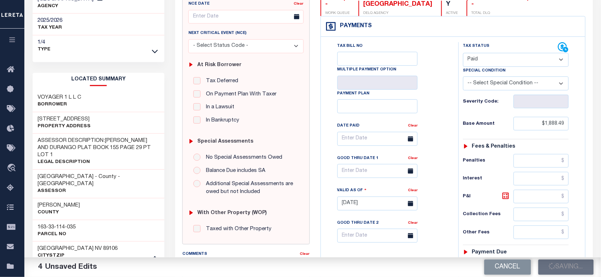
scroll to position [89, 0]
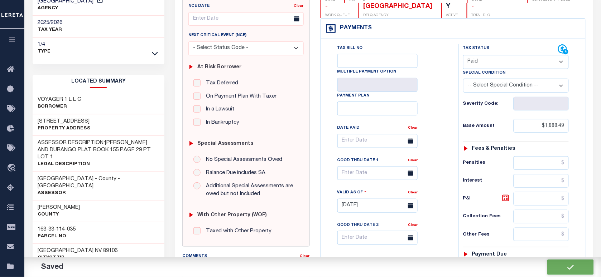
checkbox input "false"
type input "$1,888.49"
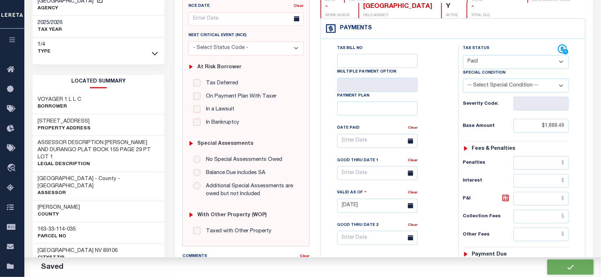
type input "$0"
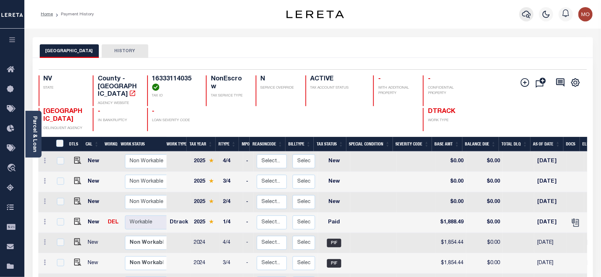
click at [522, 15] on button "button" at bounding box center [526, 14] width 14 height 14
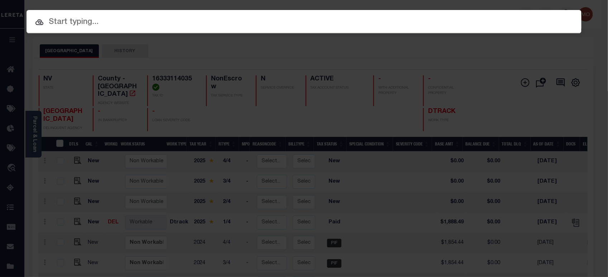
click at [83, 17] on input "text" at bounding box center [303, 22] width 555 height 13
paste input "30048"
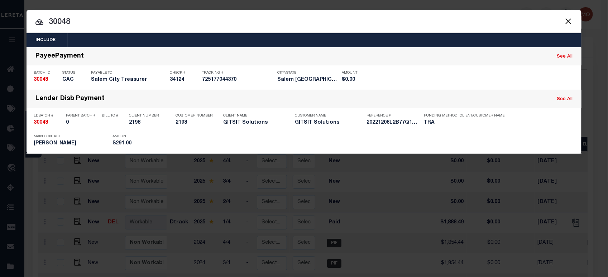
type input "30048"
click at [568, 20] on button "Close" at bounding box center [567, 20] width 9 height 9
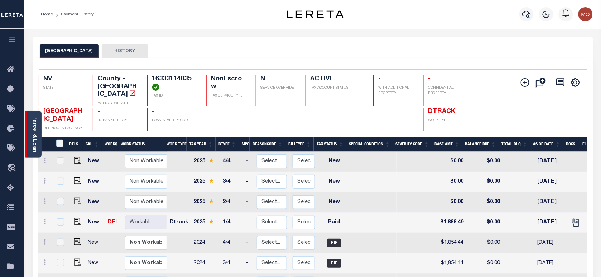
click at [32, 140] on link "Parcel & Loan" at bounding box center [34, 134] width 5 height 36
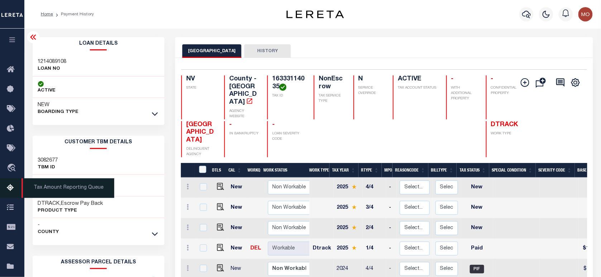
click at [10, 189] on icon at bounding box center [12, 188] width 11 height 9
